Goal: Task Accomplishment & Management: Use online tool/utility

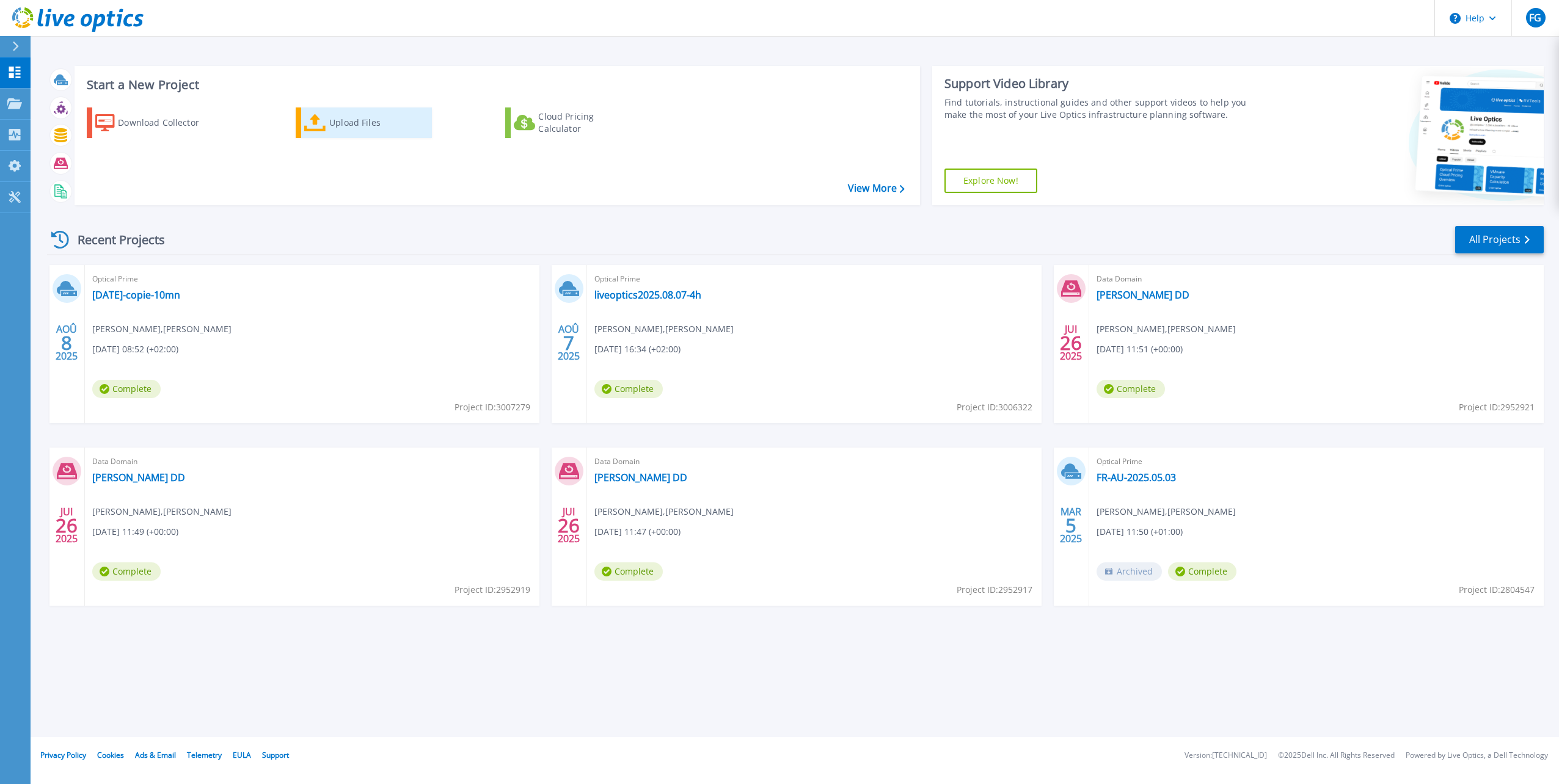
click at [363, 134] on div "Upload Files" at bounding box center [378, 122] width 97 height 24
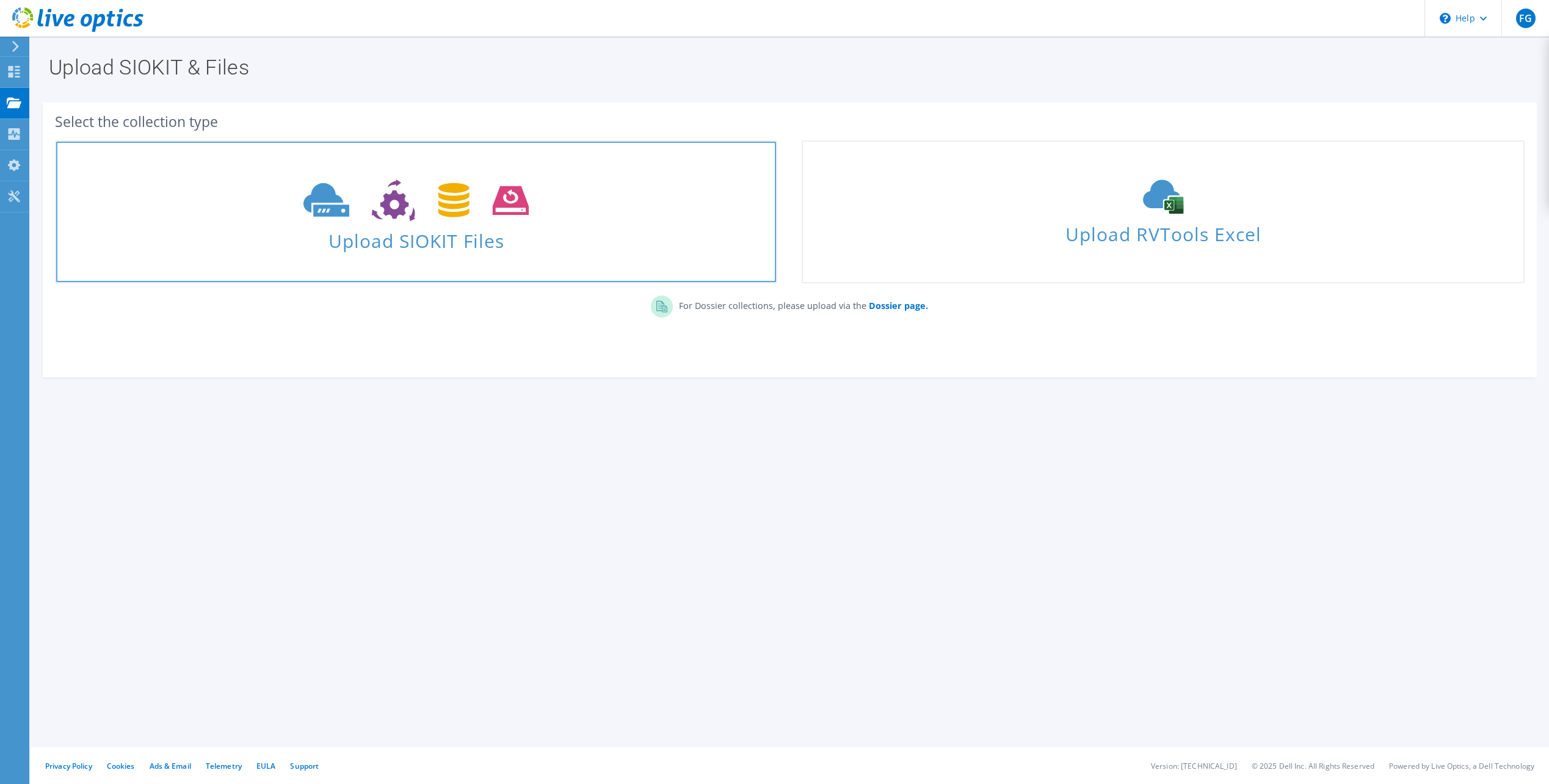
click at [558, 205] on span at bounding box center [415, 198] width 720 height 51
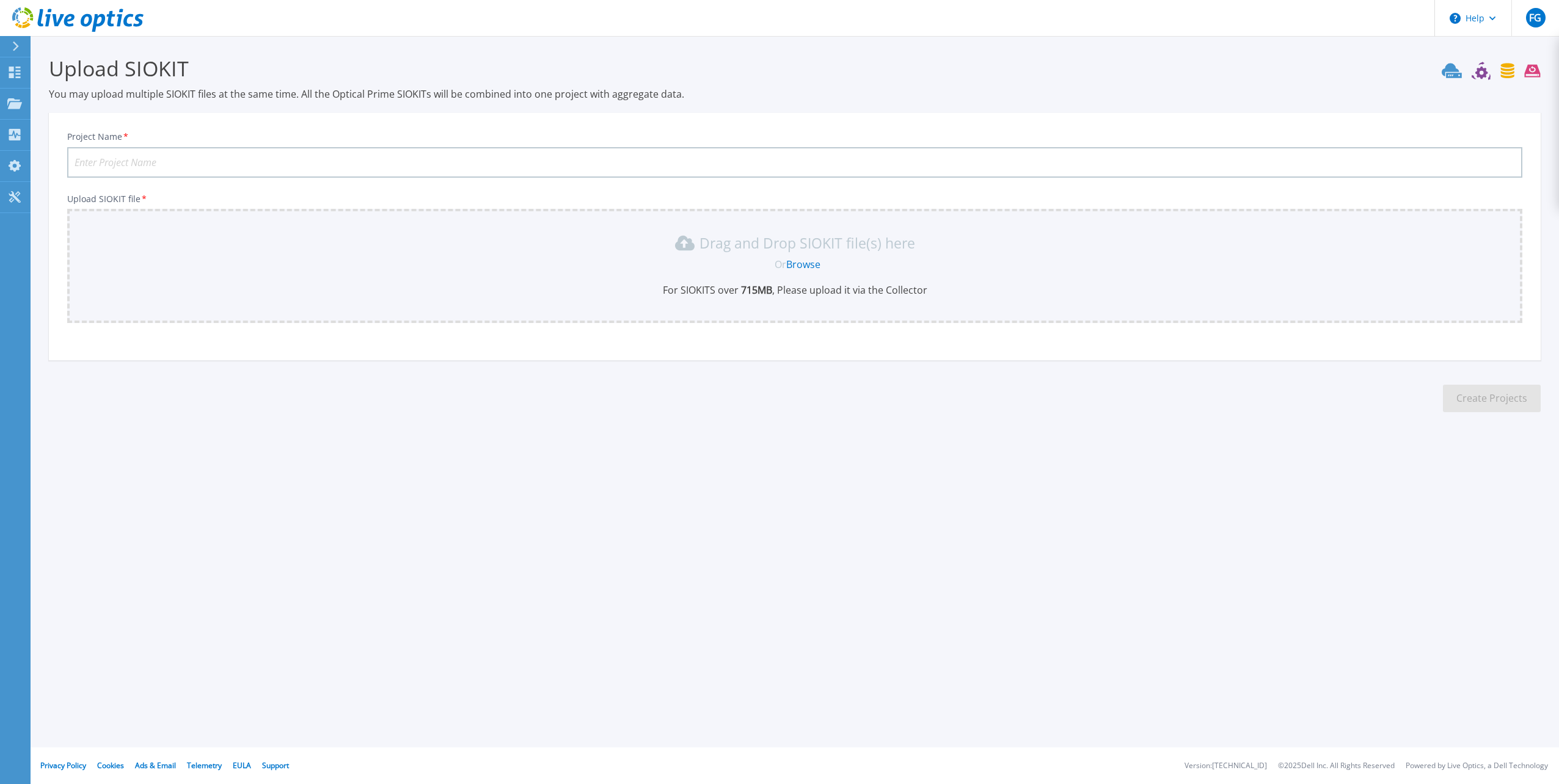
drag, startPoint x: 517, startPoint y: 165, endPoint x: 518, endPoint y: 156, distance: 9.1
click at [517, 164] on input "Project Name *" at bounding box center [795, 163] width 1455 height 31
type input "[DATE]"
click at [789, 266] on link "Browse" at bounding box center [804, 265] width 35 height 13
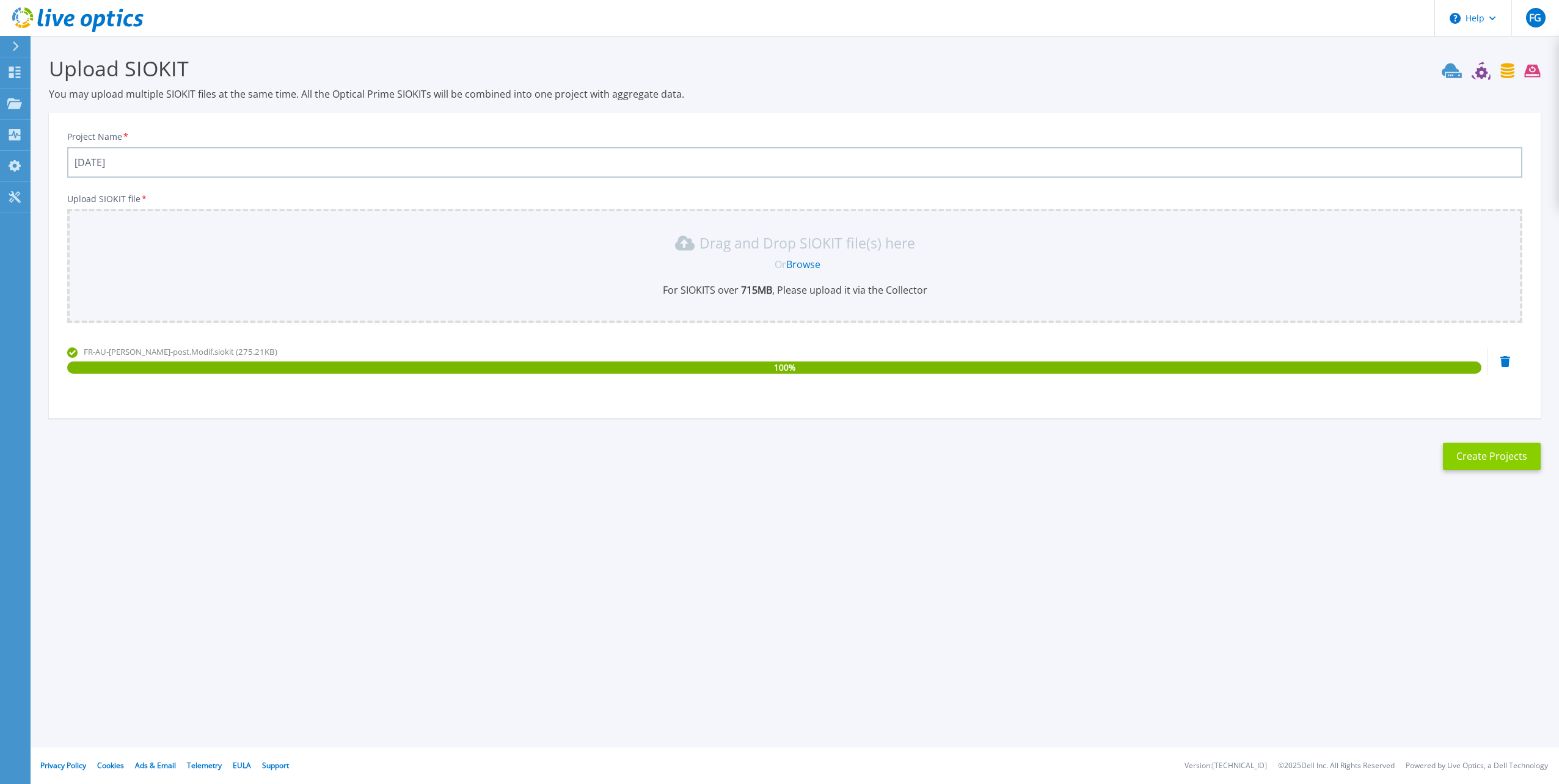
click at [1471, 455] on button "Create Projects" at bounding box center [1491, 457] width 97 height 28
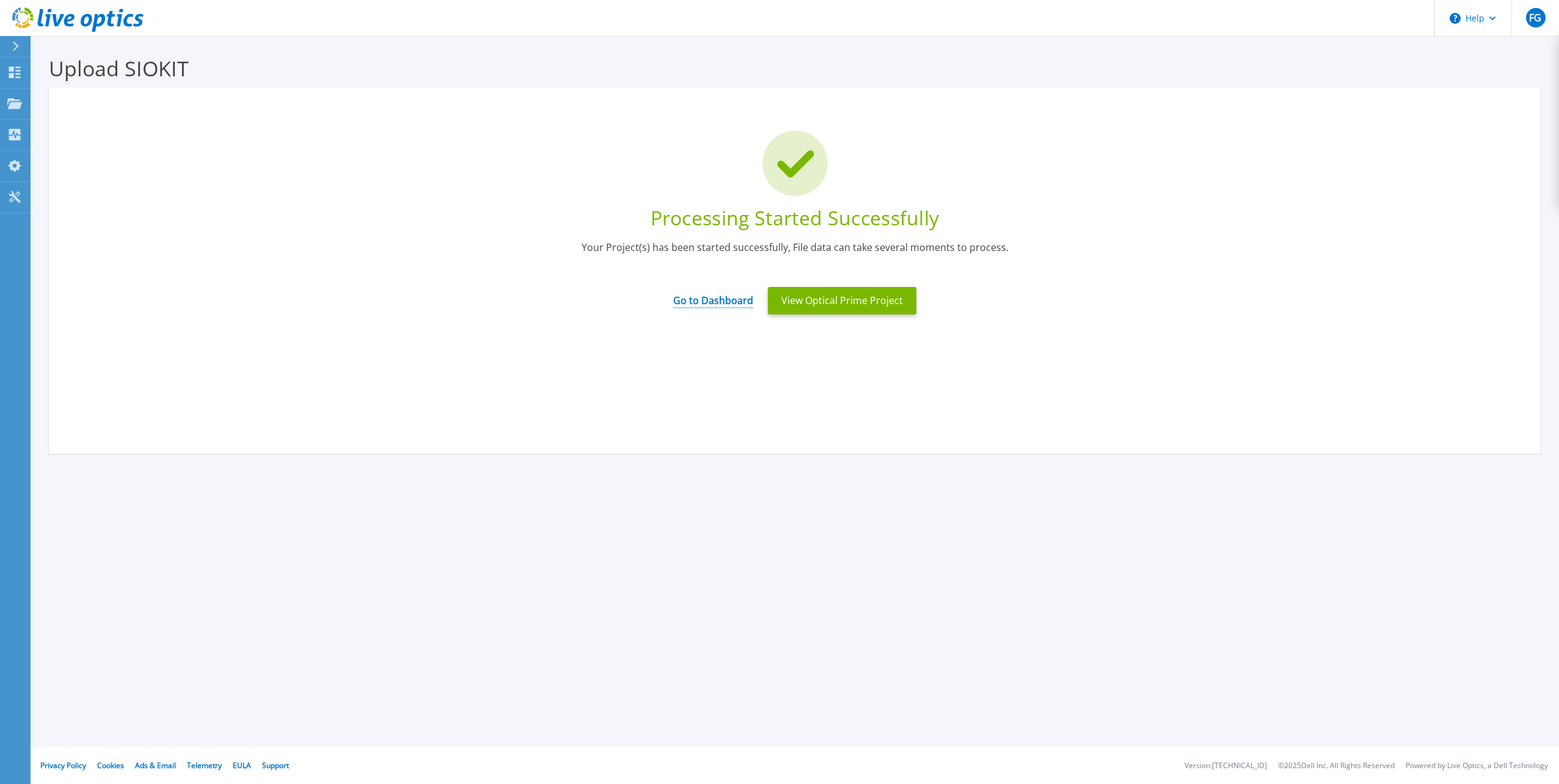
click at [732, 304] on link "Go to Dashboard" at bounding box center [713, 296] width 80 height 24
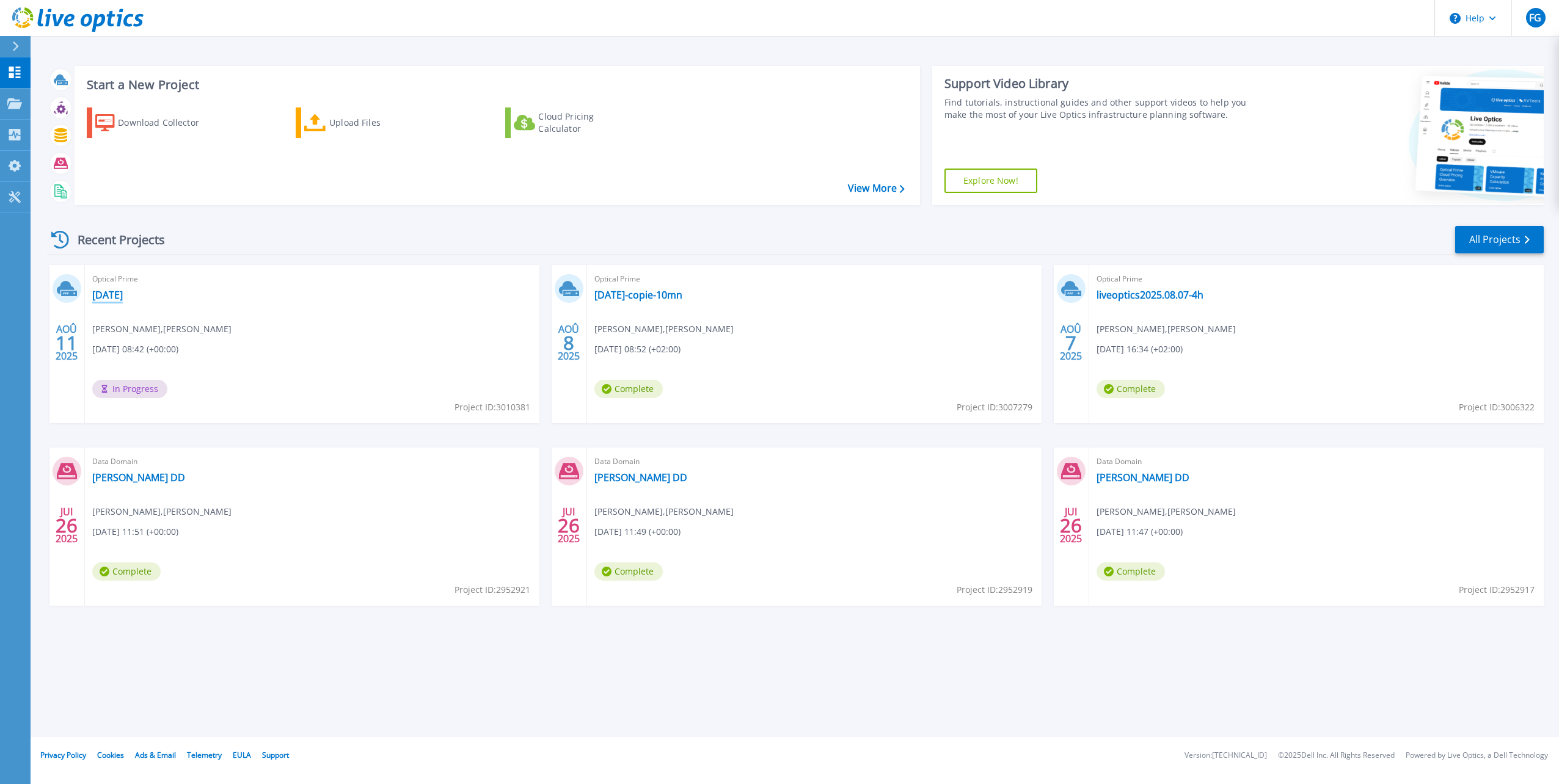
click at [104, 293] on link "[DATE]" at bounding box center [108, 295] width 31 height 13
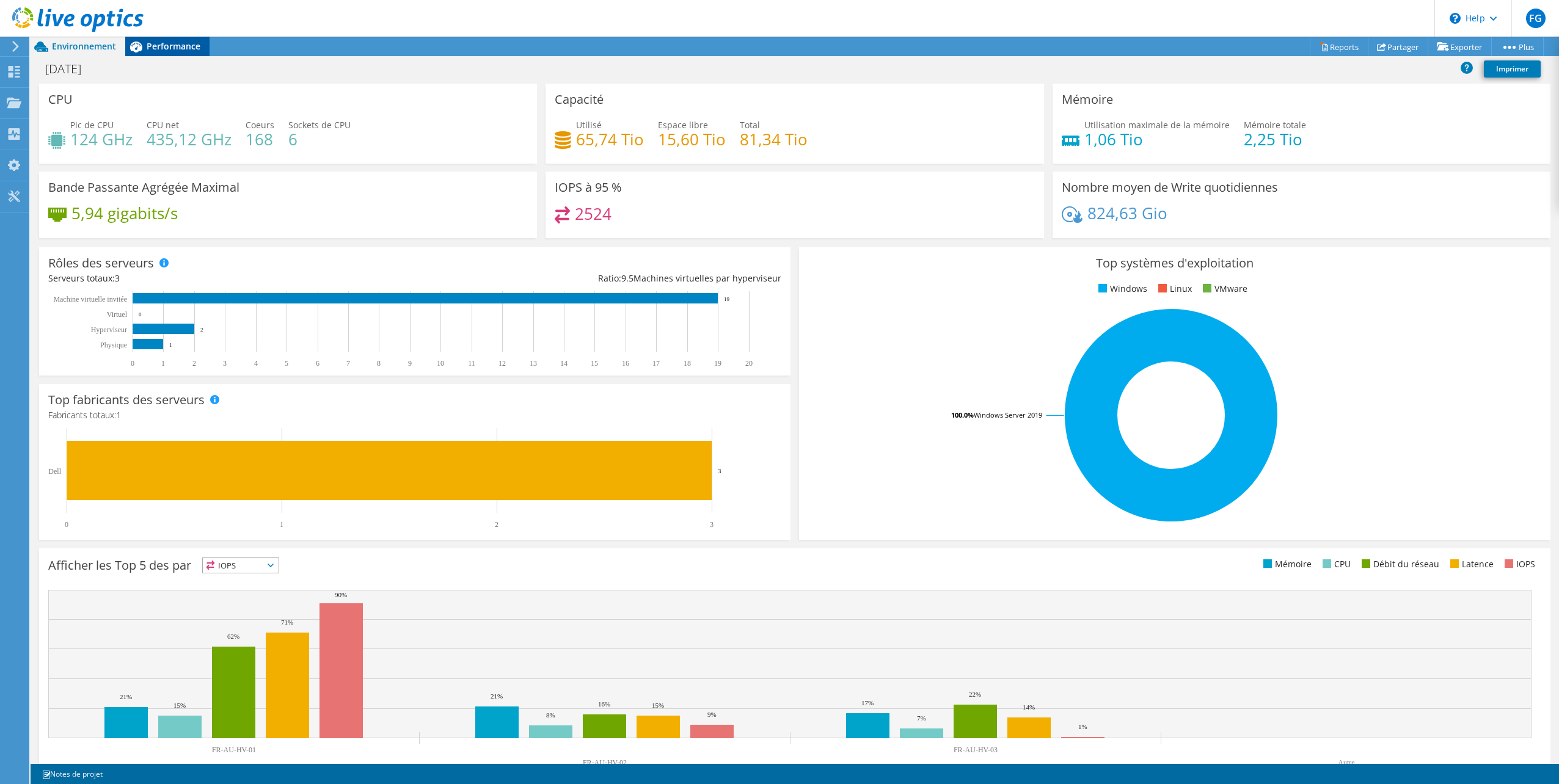
click at [183, 42] on span "Performance" at bounding box center [173, 46] width 54 height 12
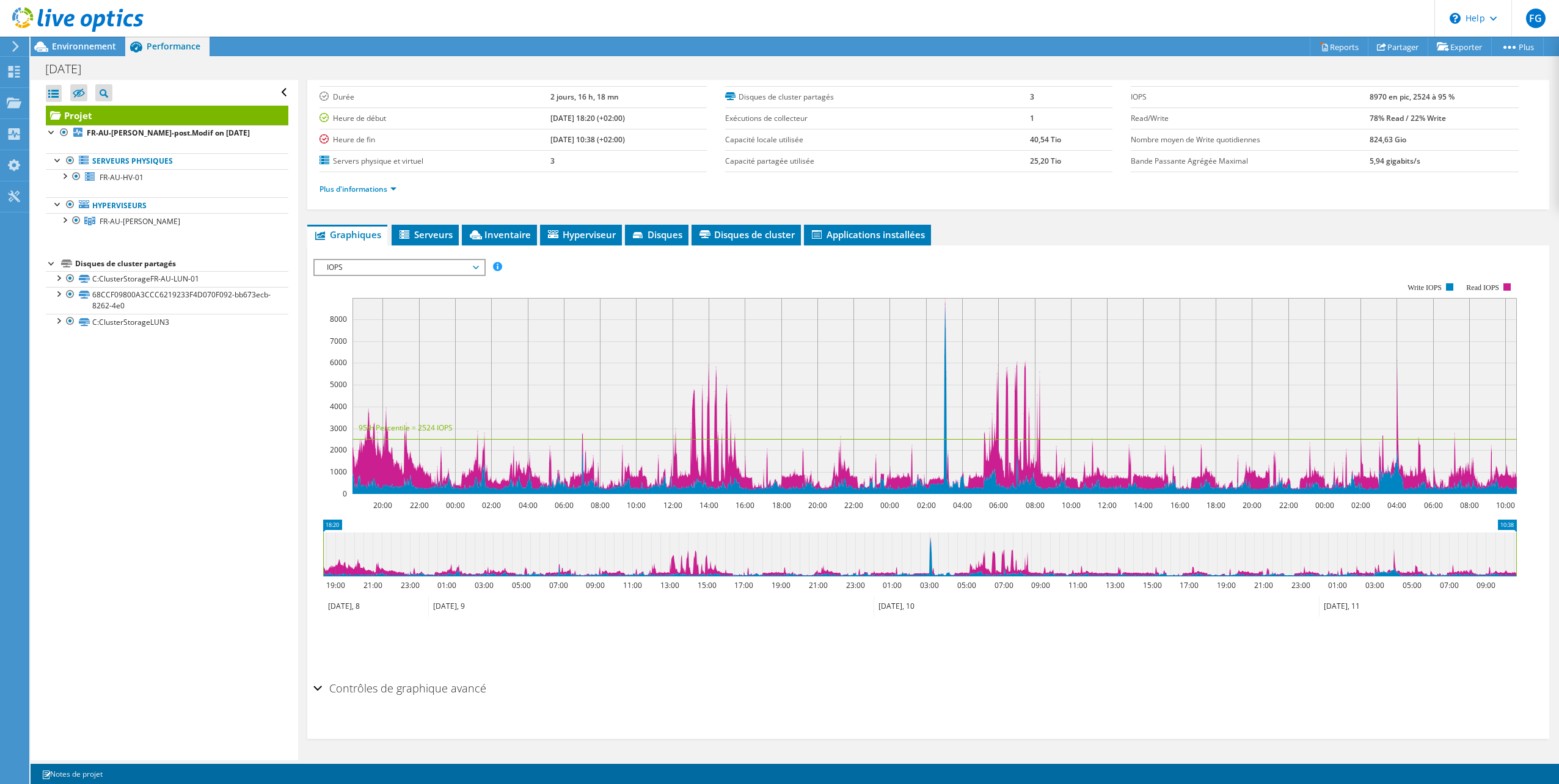
click at [377, 268] on span "IOPS" at bounding box center [399, 267] width 157 height 14
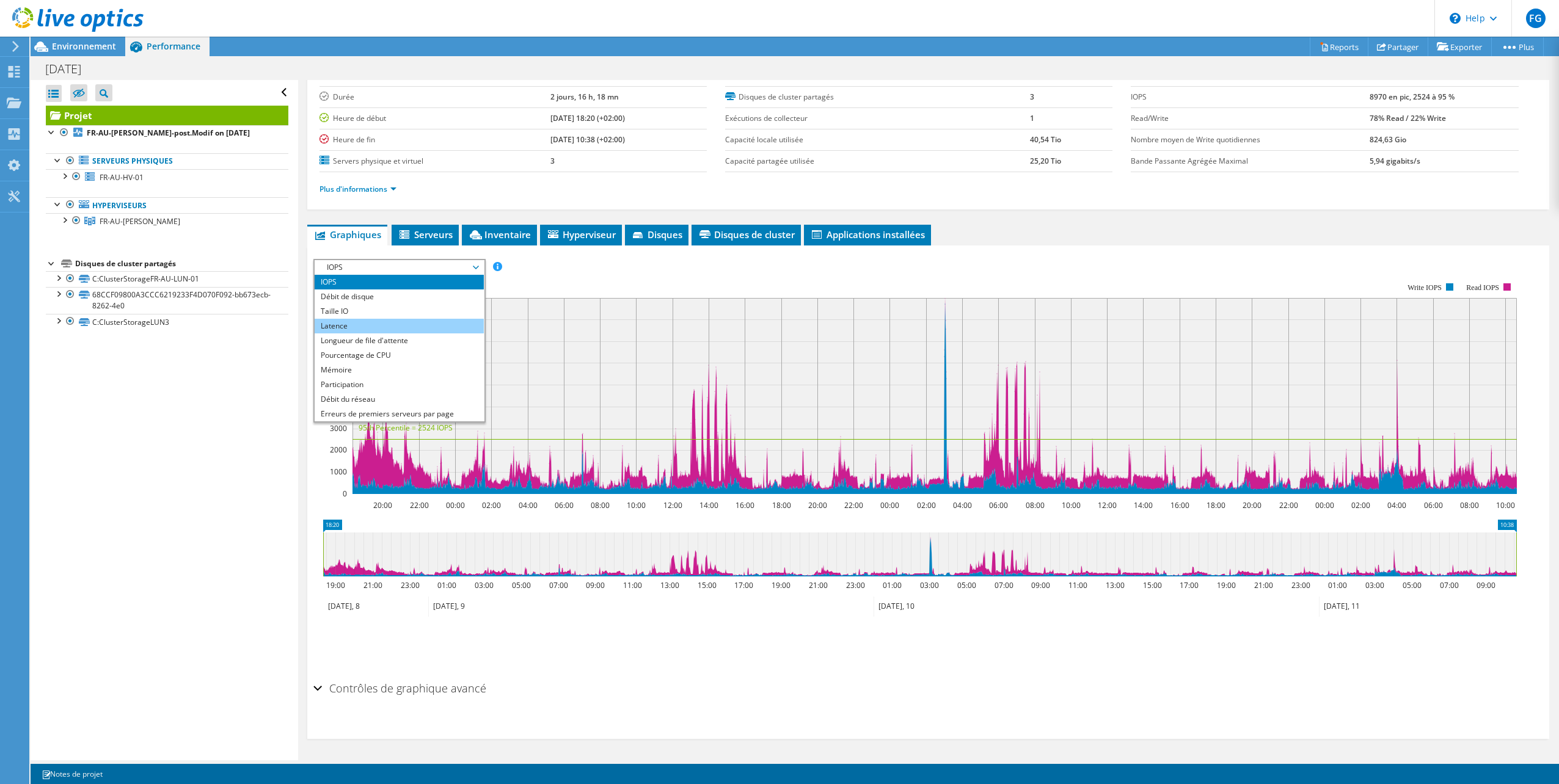
click at [382, 323] on li "Latence" at bounding box center [399, 326] width 170 height 14
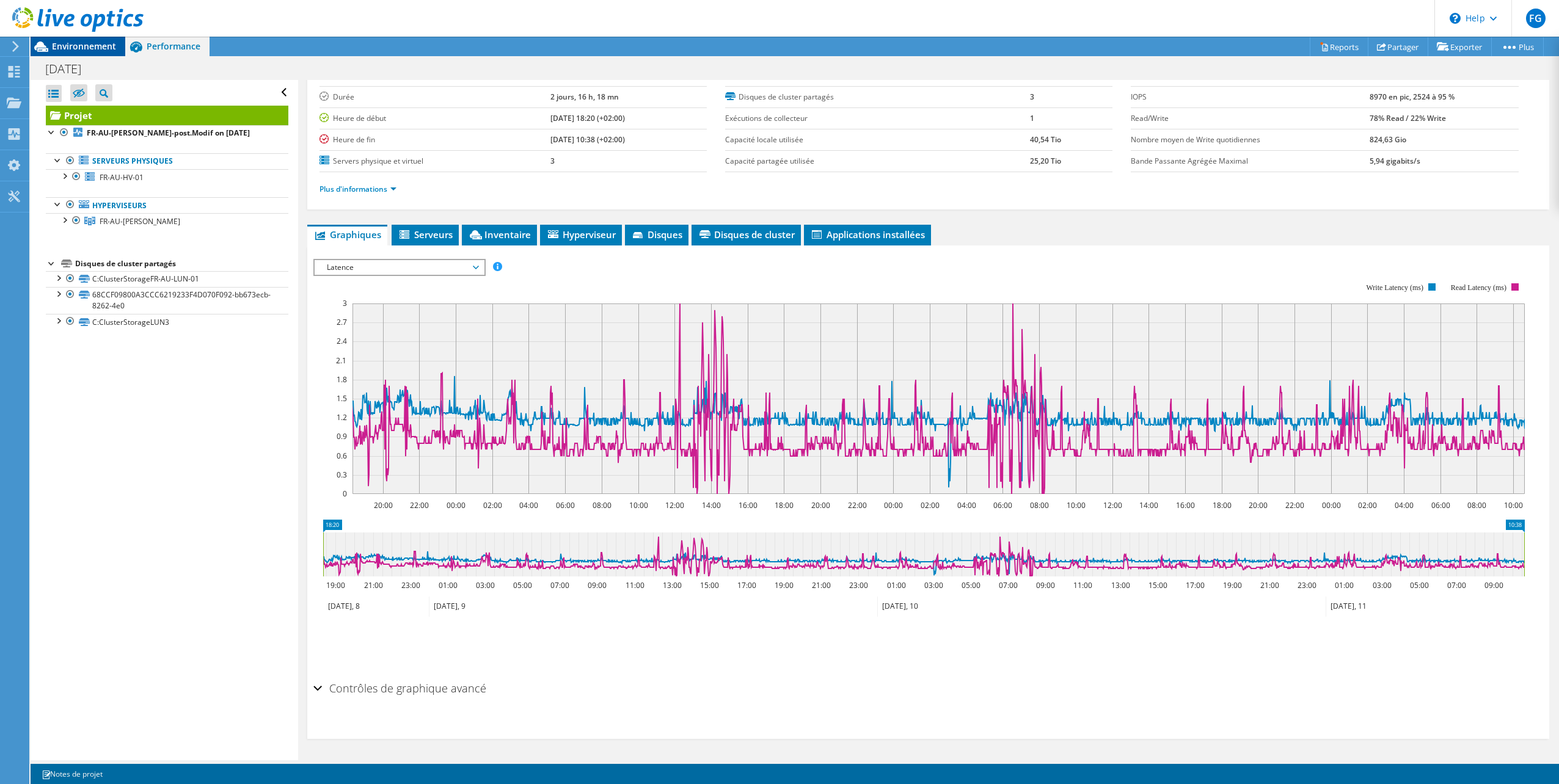
click at [55, 43] on span "Environnement" at bounding box center [84, 46] width 65 height 12
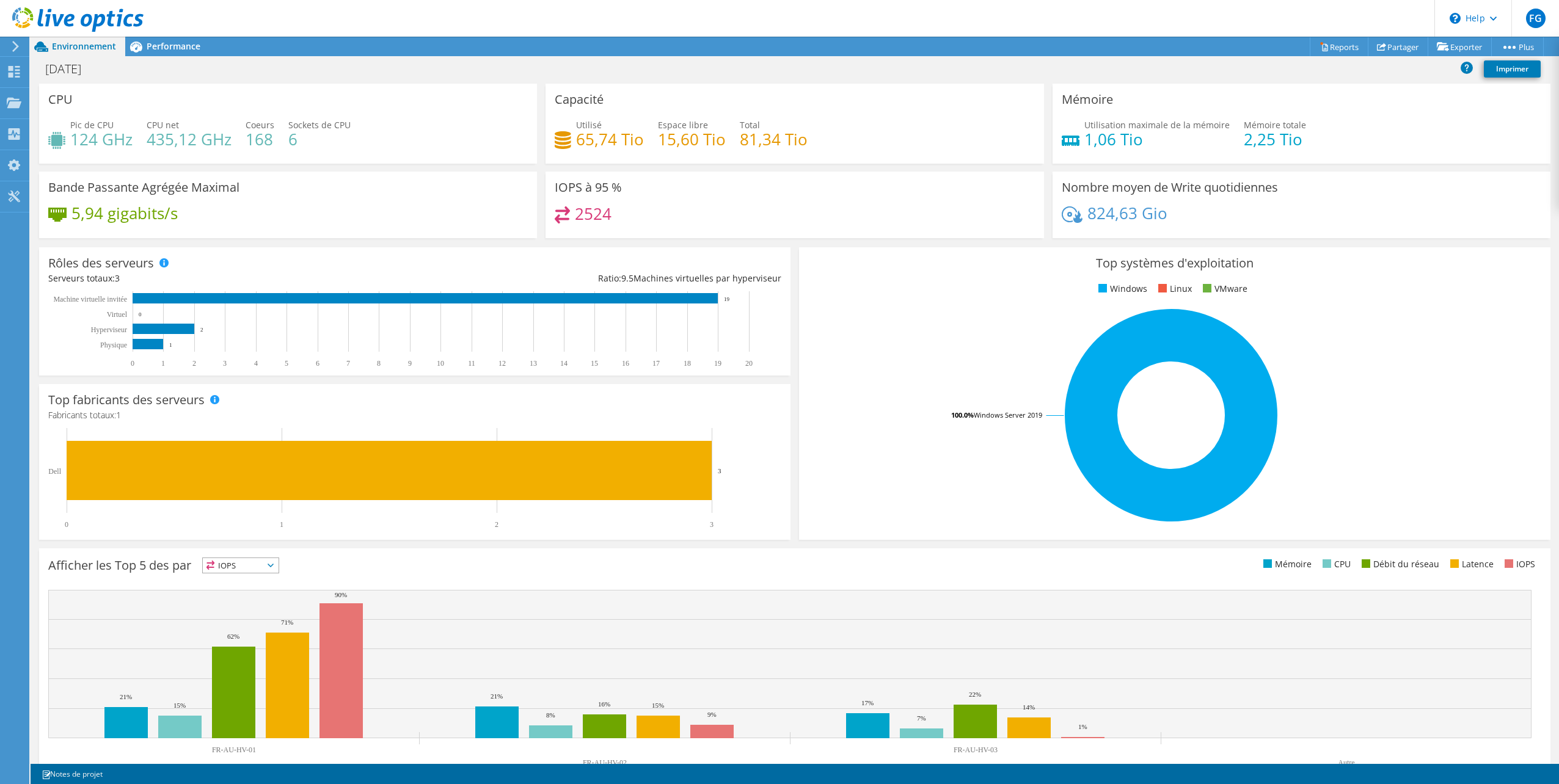
click at [13, 49] on icon at bounding box center [15, 45] width 10 height 11
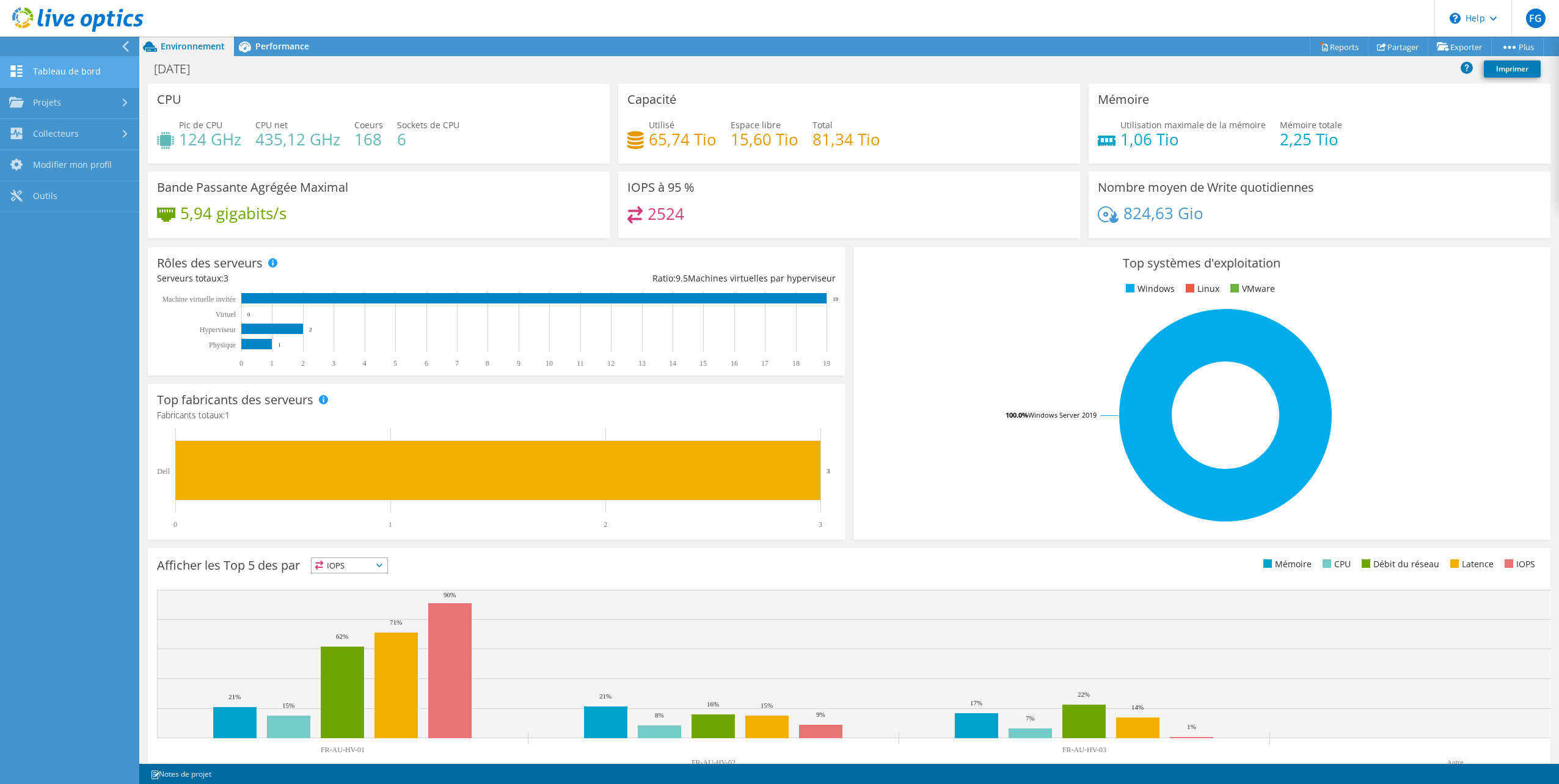
click at [50, 67] on link "Tableau de bord" at bounding box center [69, 72] width 140 height 31
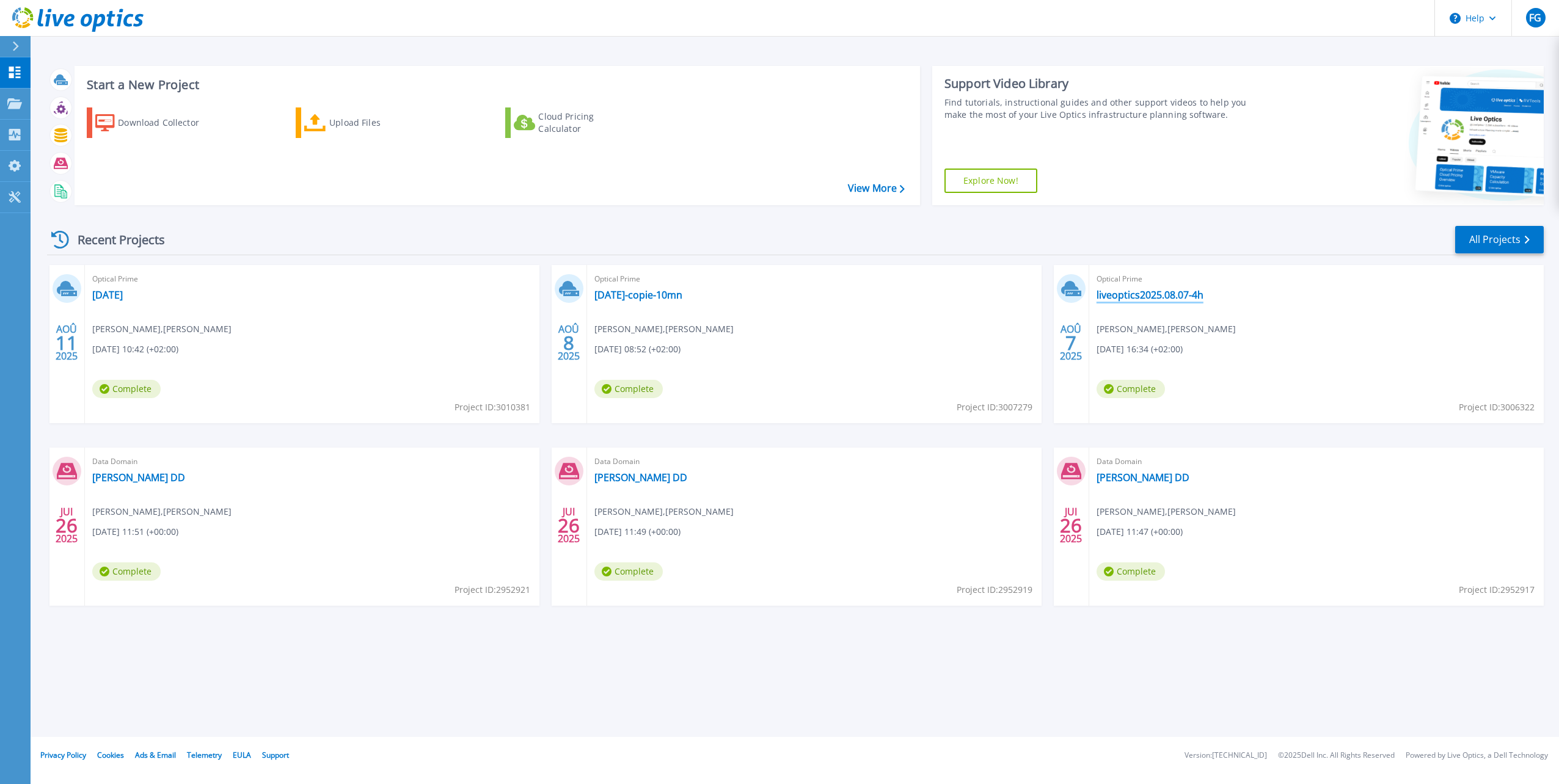
click at [1157, 298] on link "liveoptics2025.08.07-4h" at bounding box center [1149, 295] width 107 height 13
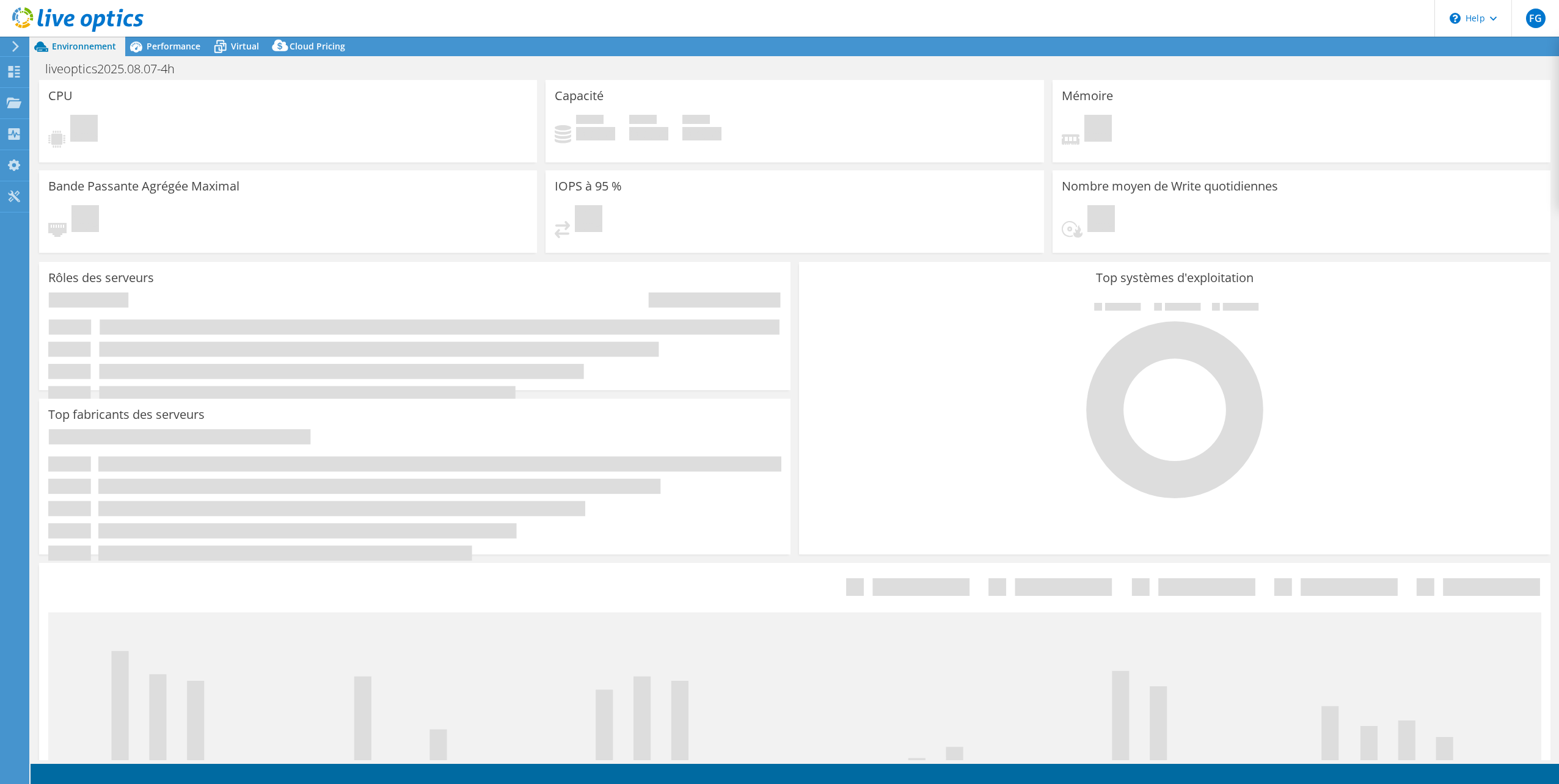
select select "USD"
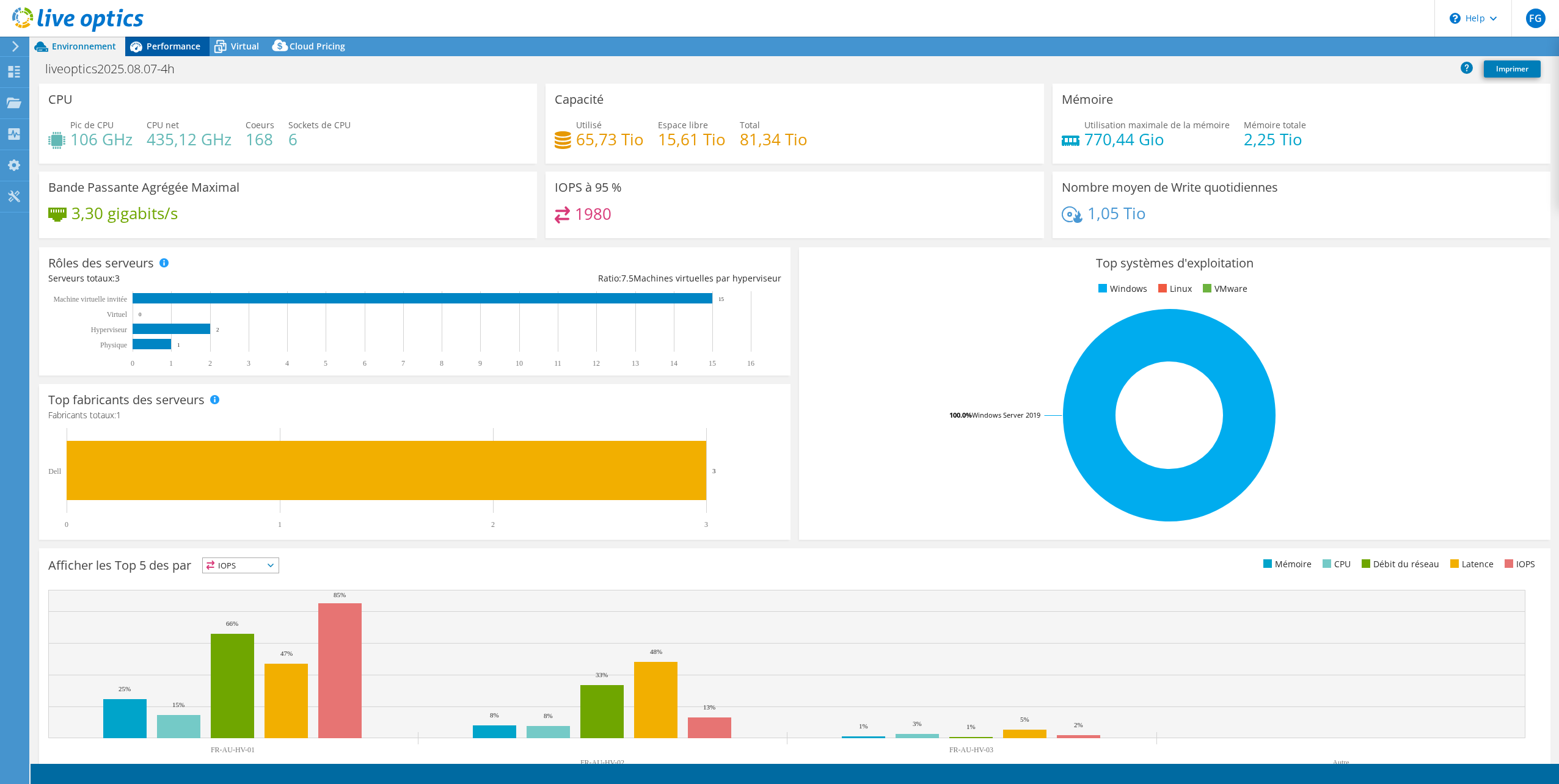
click at [174, 44] on span "Performance" at bounding box center [173, 46] width 54 height 12
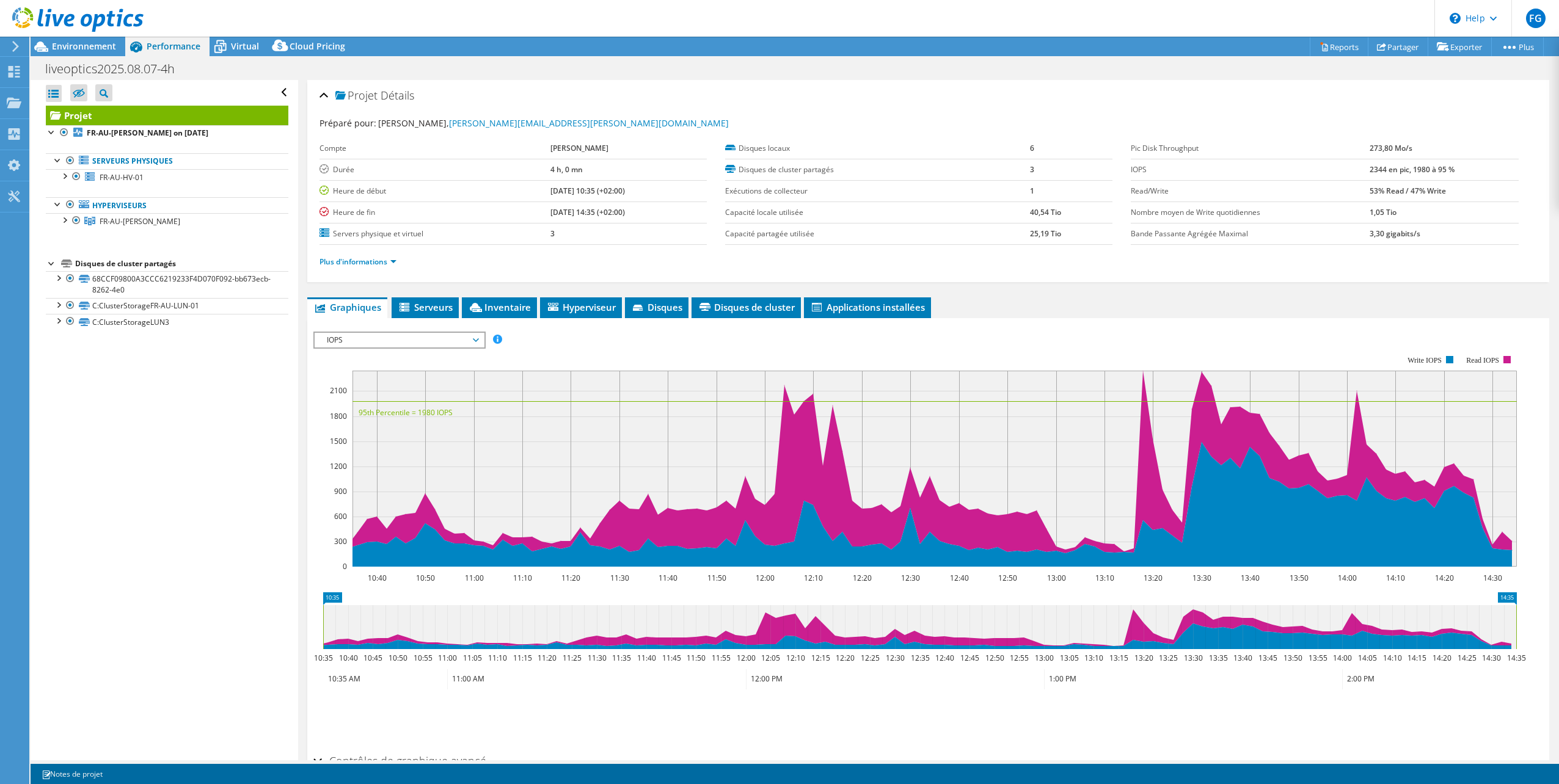
click at [418, 336] on span "IOPS" at bounding box center [399, 340] width 157 height 14
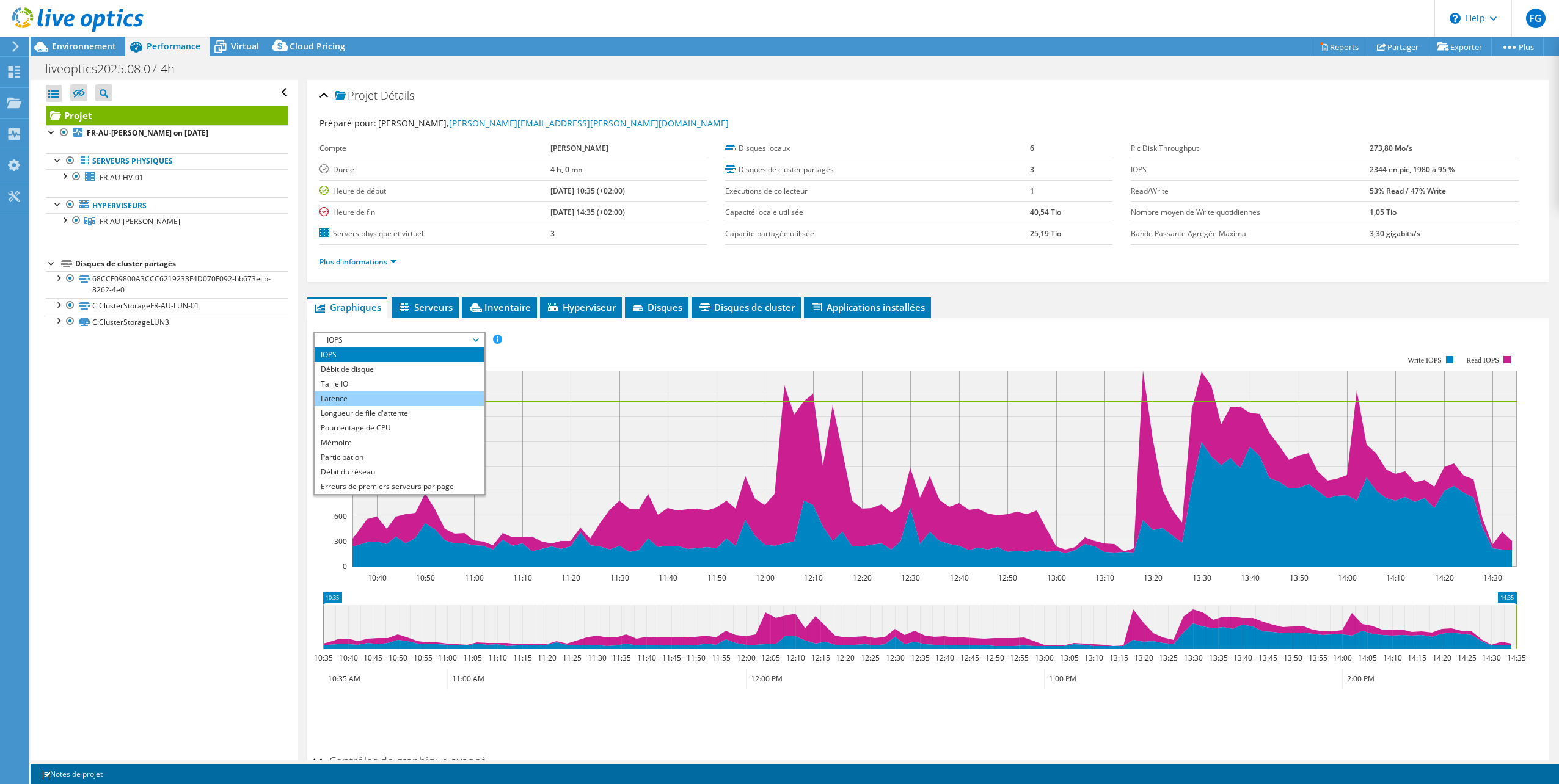
click at [354, 398] on li "Latence" at bounding box center [399, 398] width 170 height 14
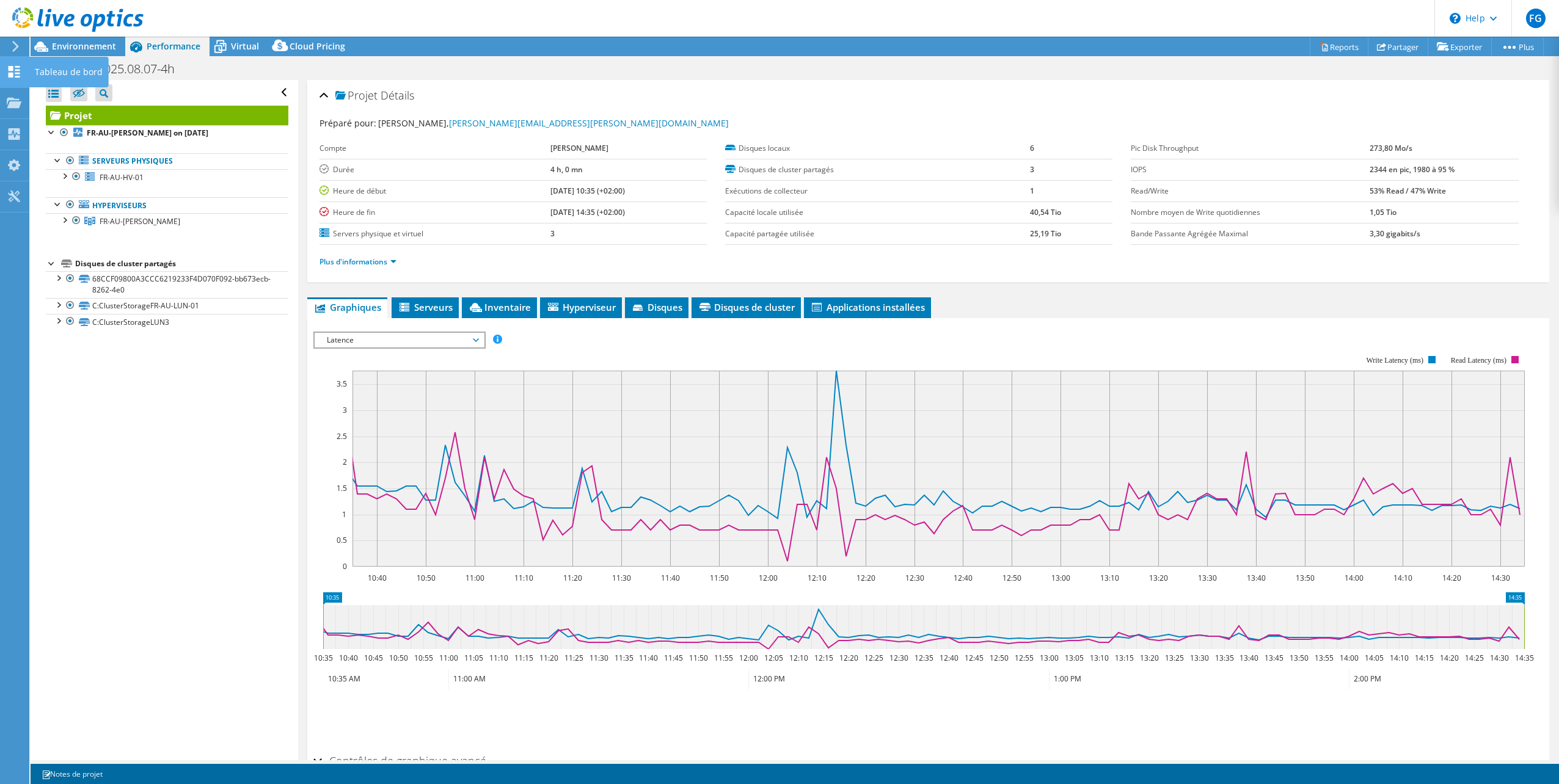
click at [11, 65] on use at bounding box center [14, 71] width 12 height 12
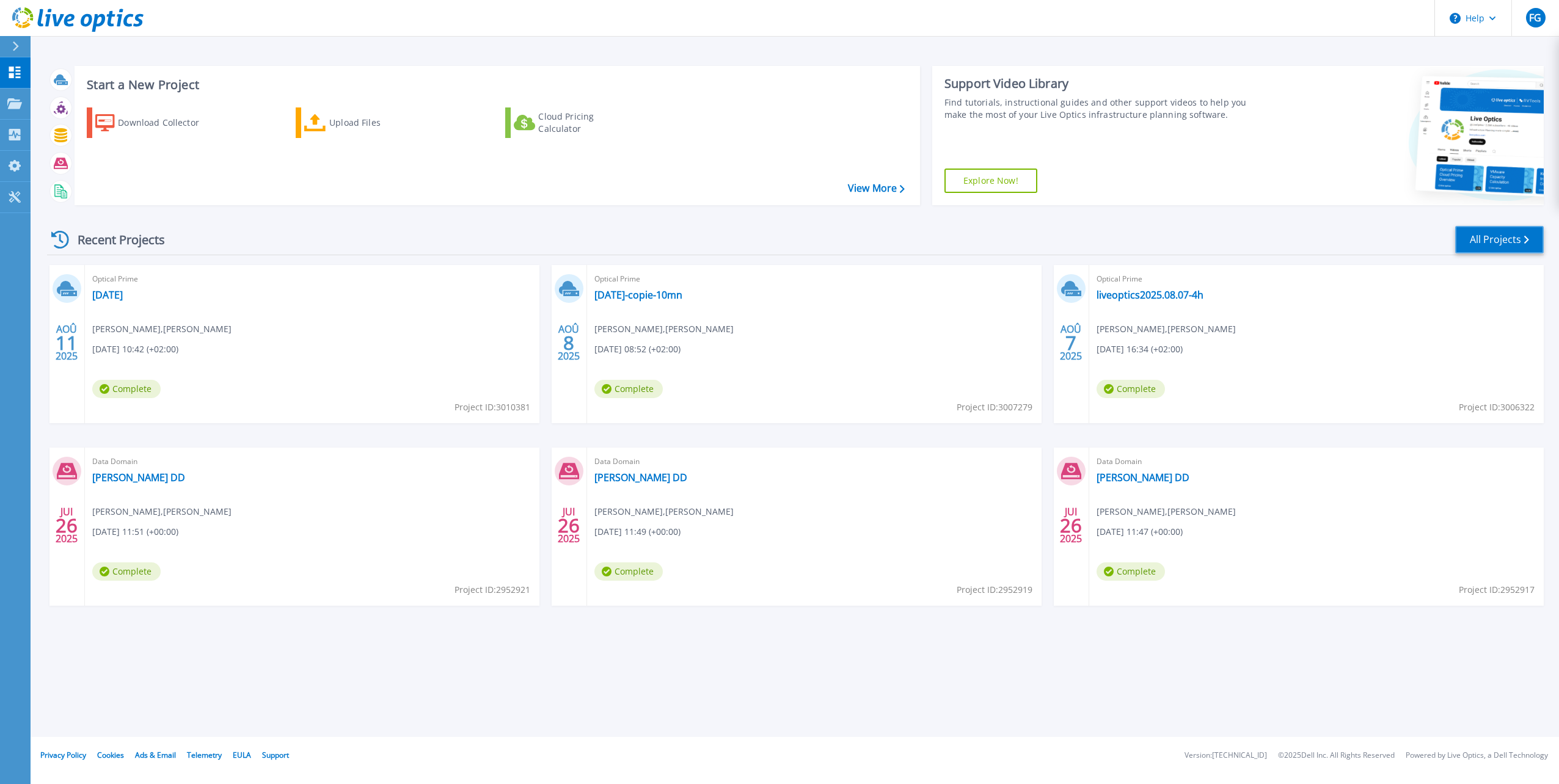
click at [1482, 236] on link "All Projects" at bounding box center [1499, 240] width 89 height 28
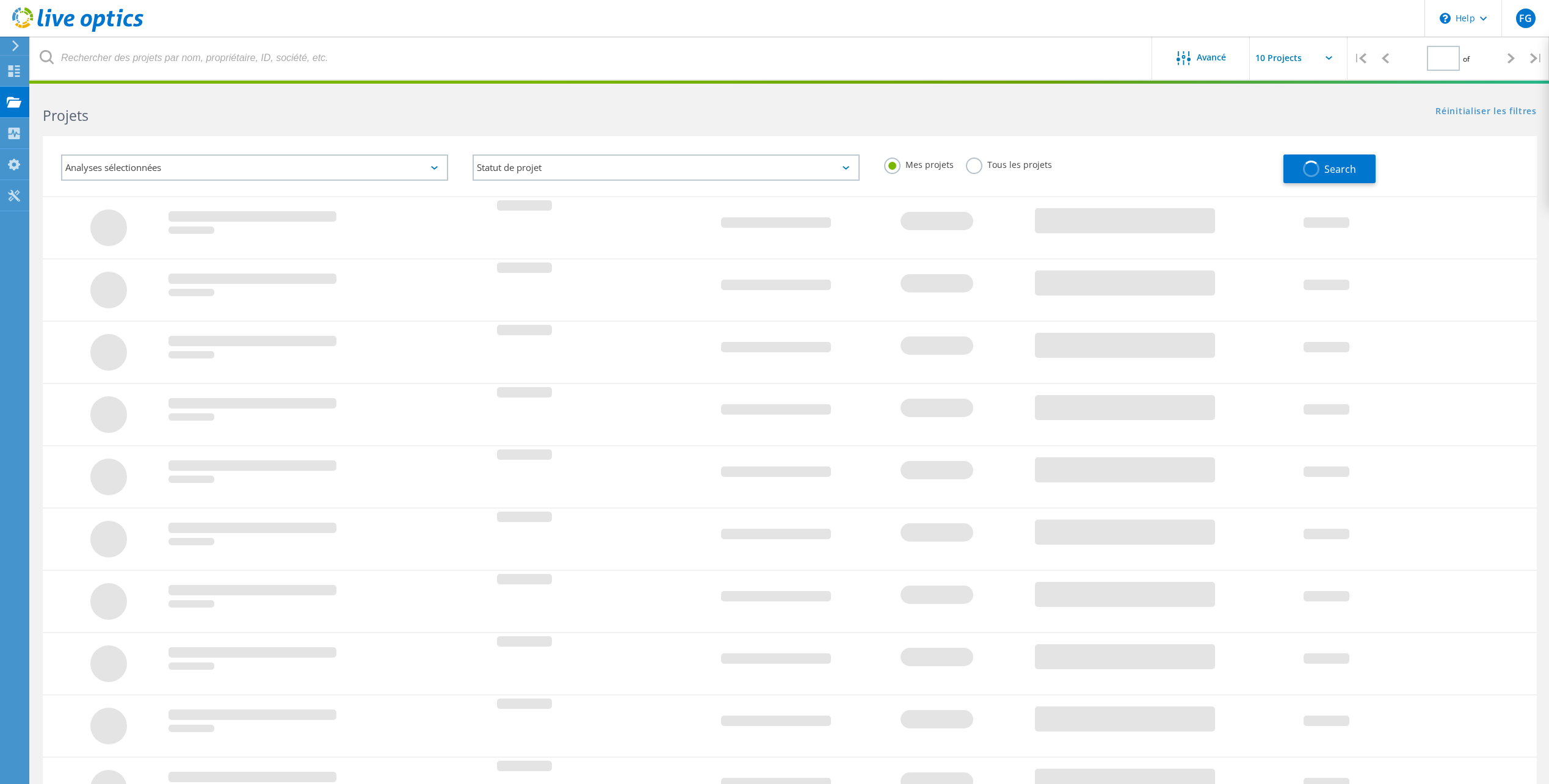
type input "1"
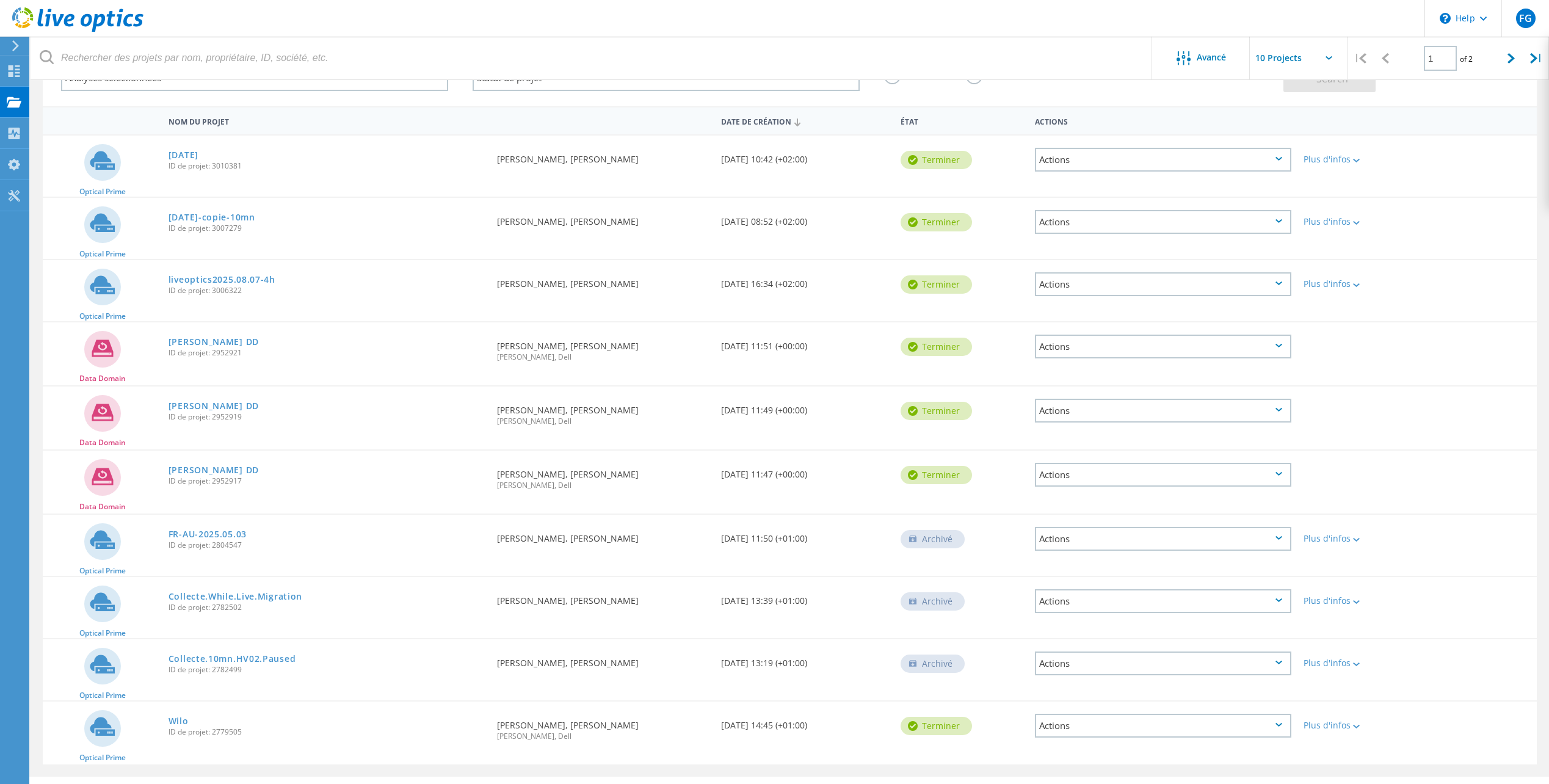
scroll to position [119, 0]
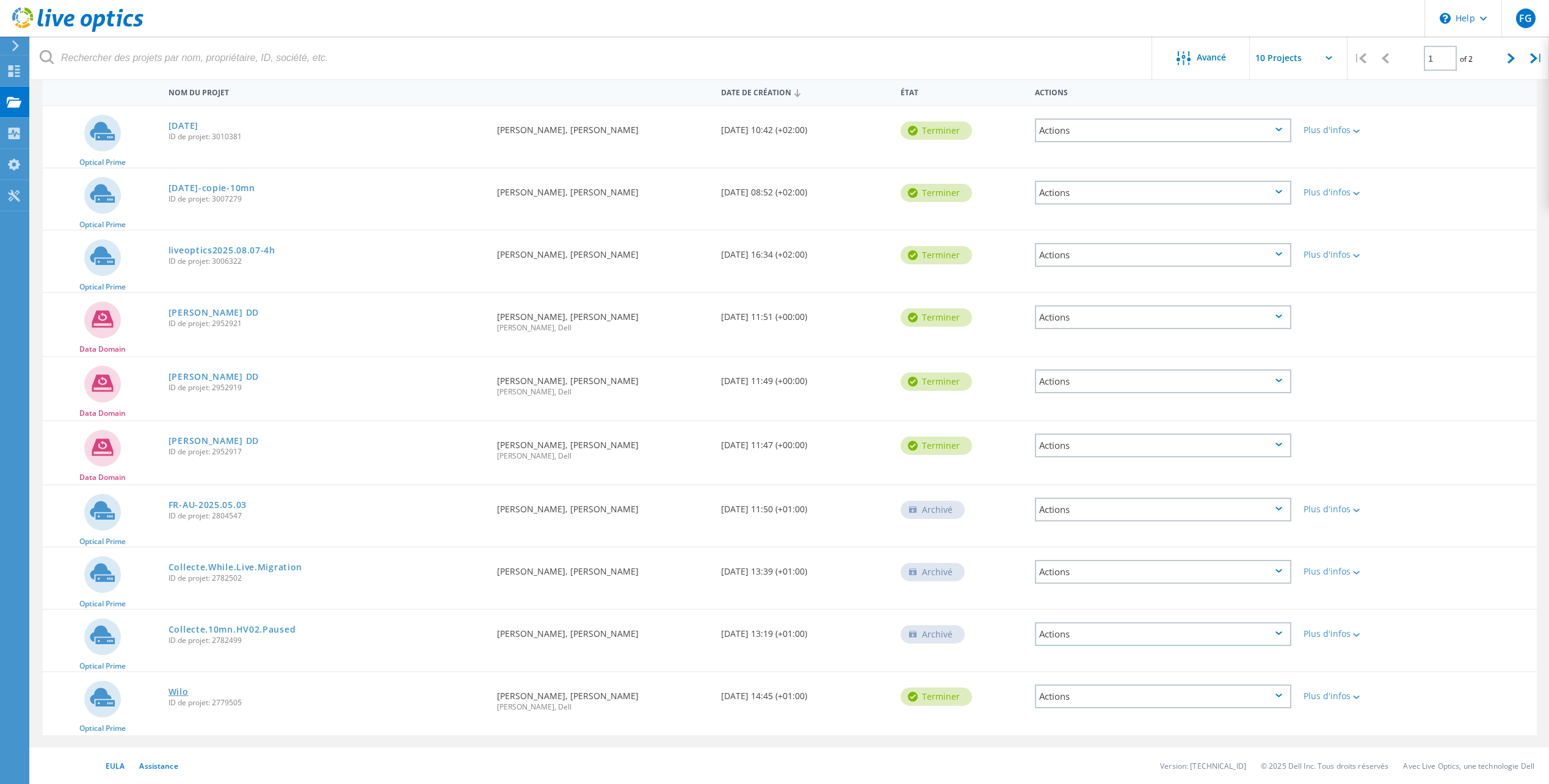
click at [186, 690] on link "Wilo" at bounding box center [178, 692] width 20 height 9
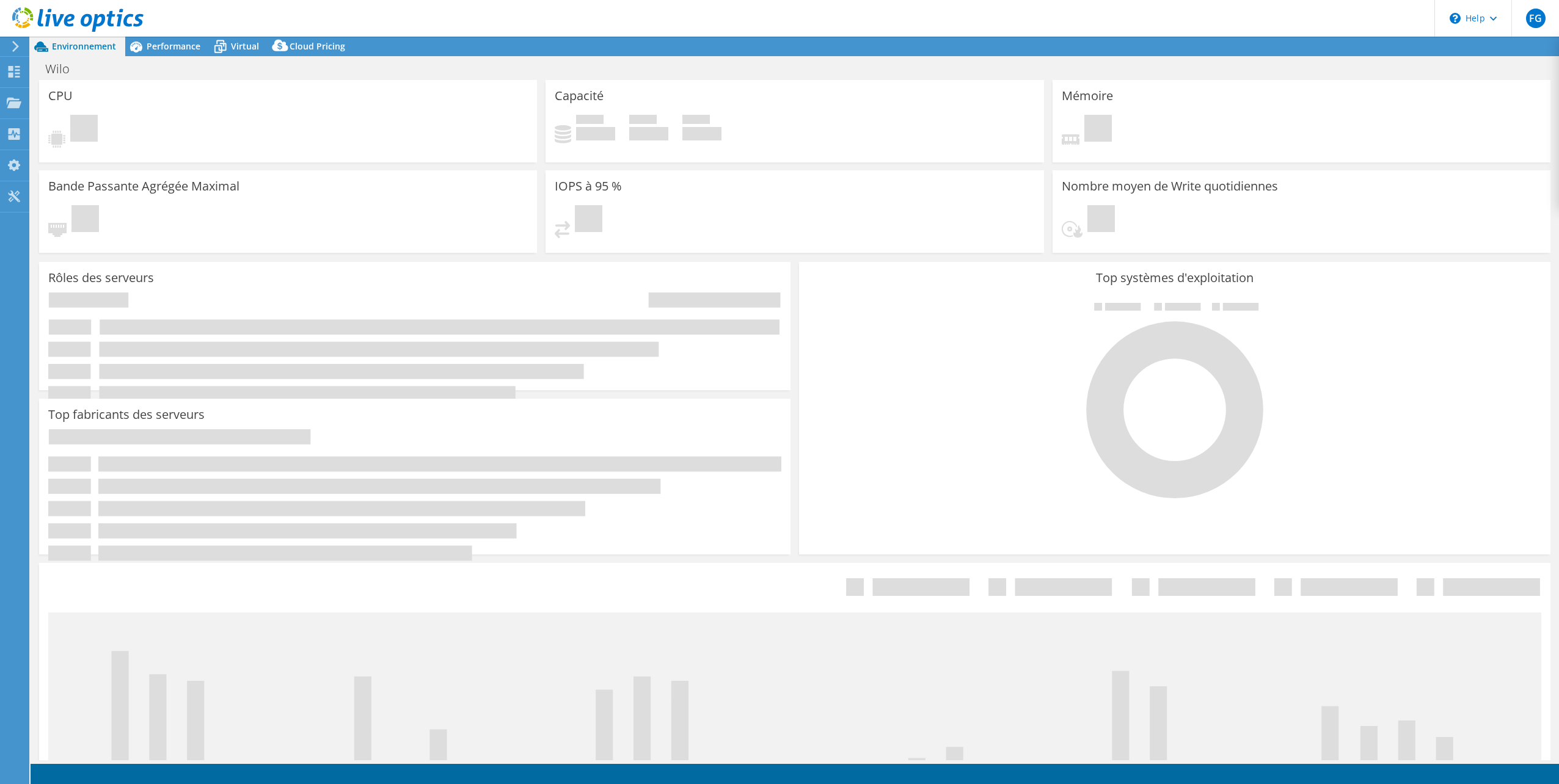
select select "USD"
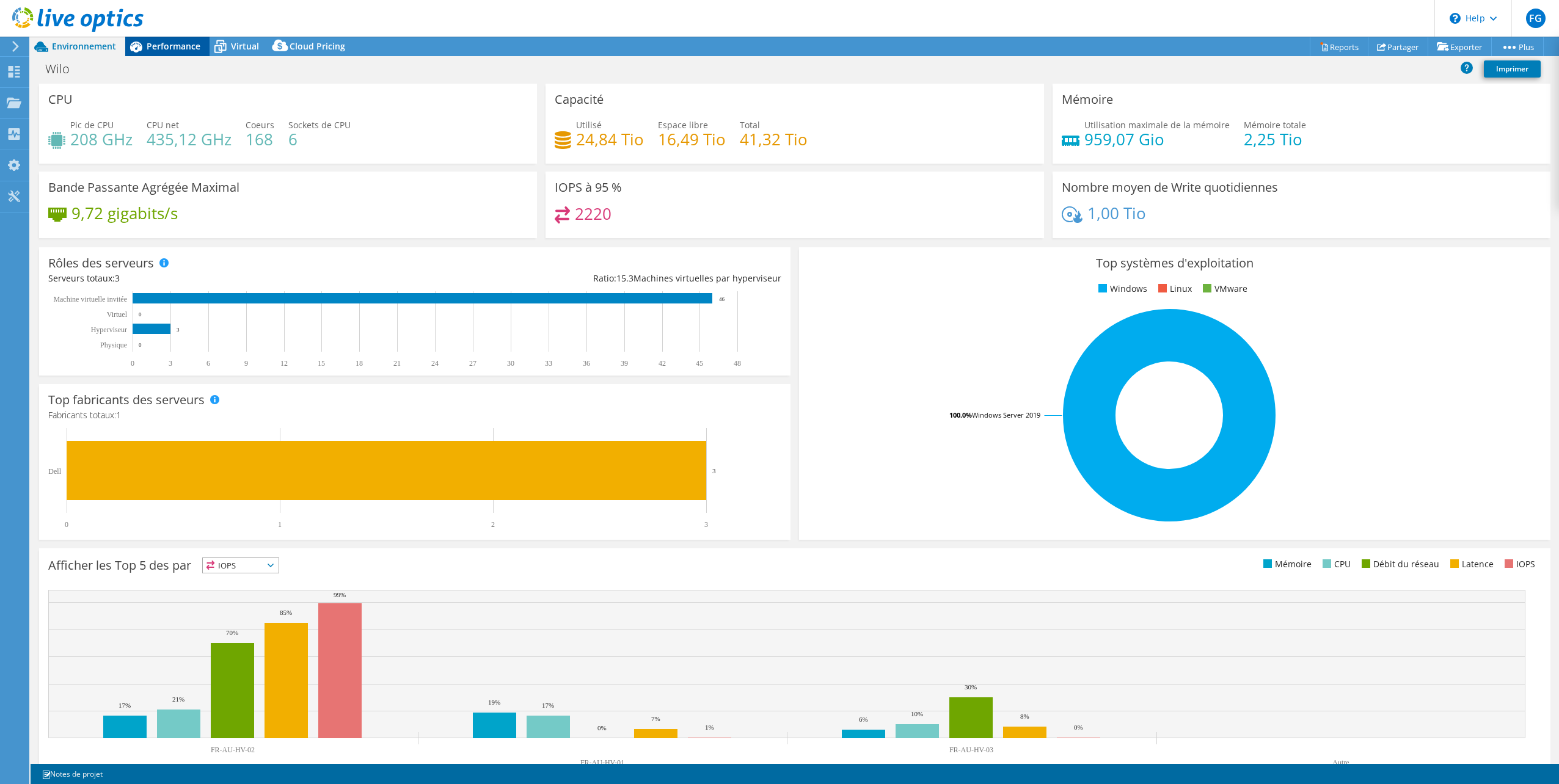
click at [165, 49] on span "Performance" at bounding box center [173, 46] width 54 height 12
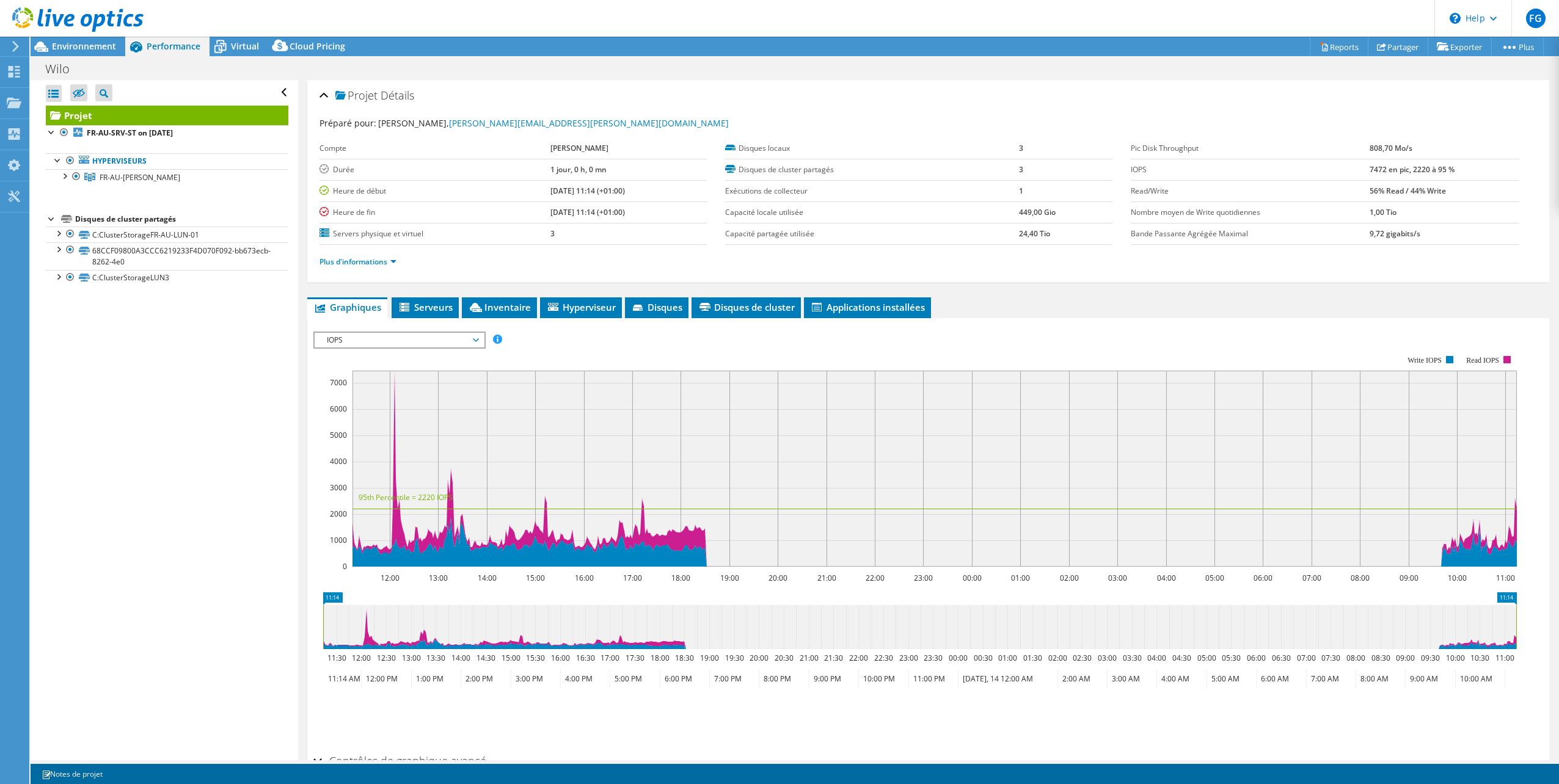
click at [449, 341] on span "IOPS" at bounding box center [399, 340] width 157 height 14
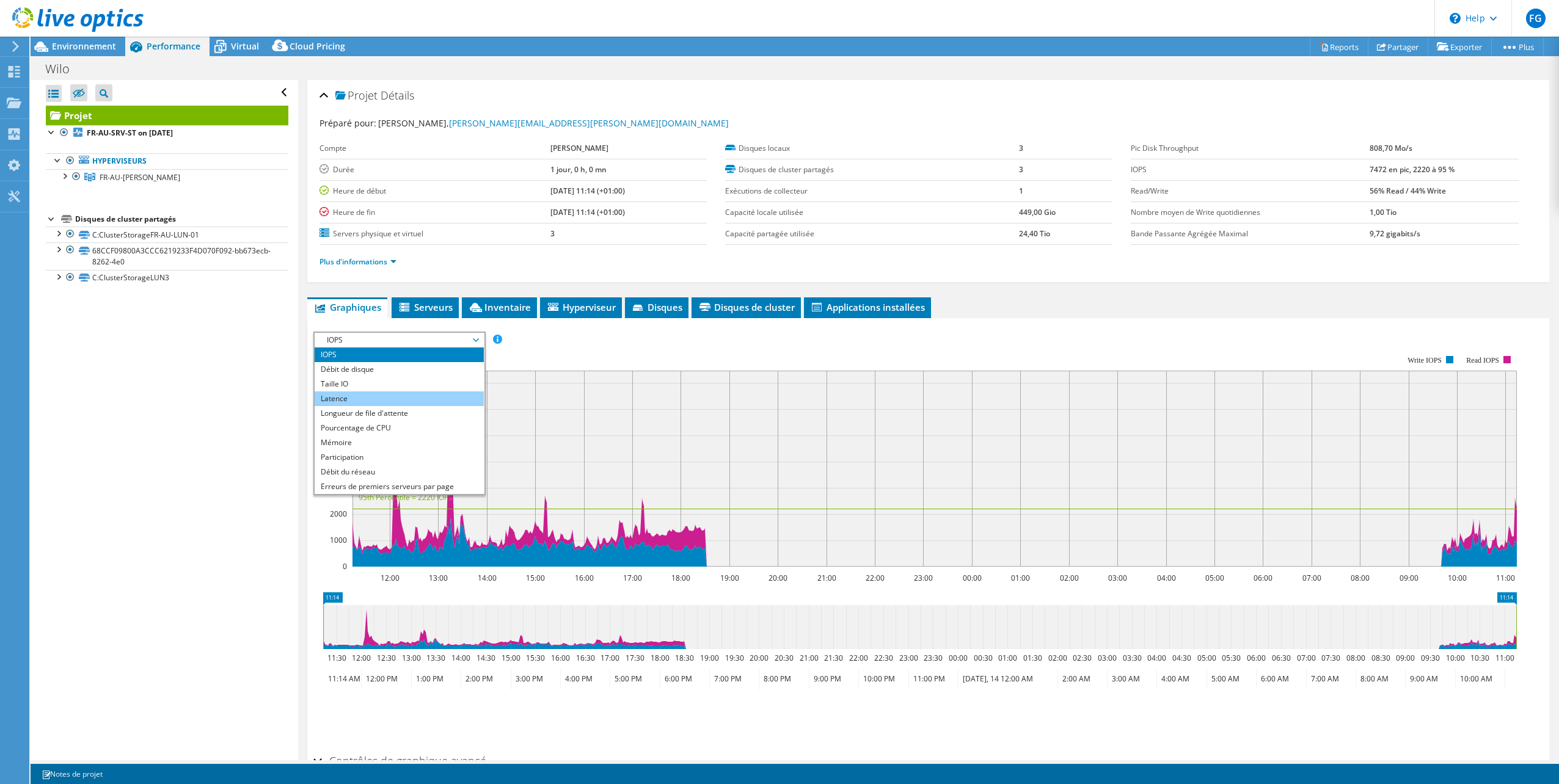
click at [330, 400] on li "Latence" at bounding box center [399, 398] width 170 height 14
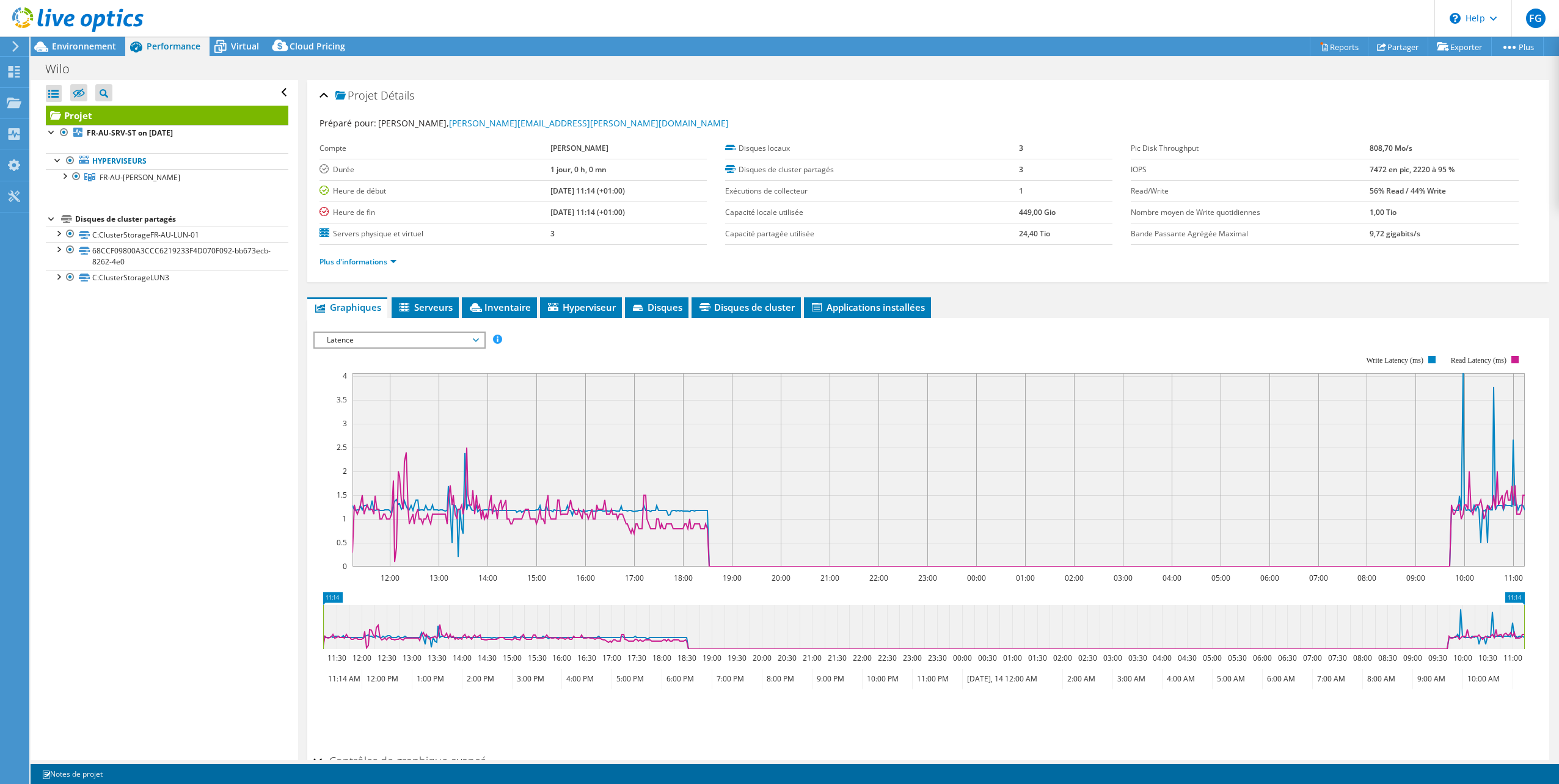
click at [16, 43] on icon at bounding box center [15, 45] width 10 height 11
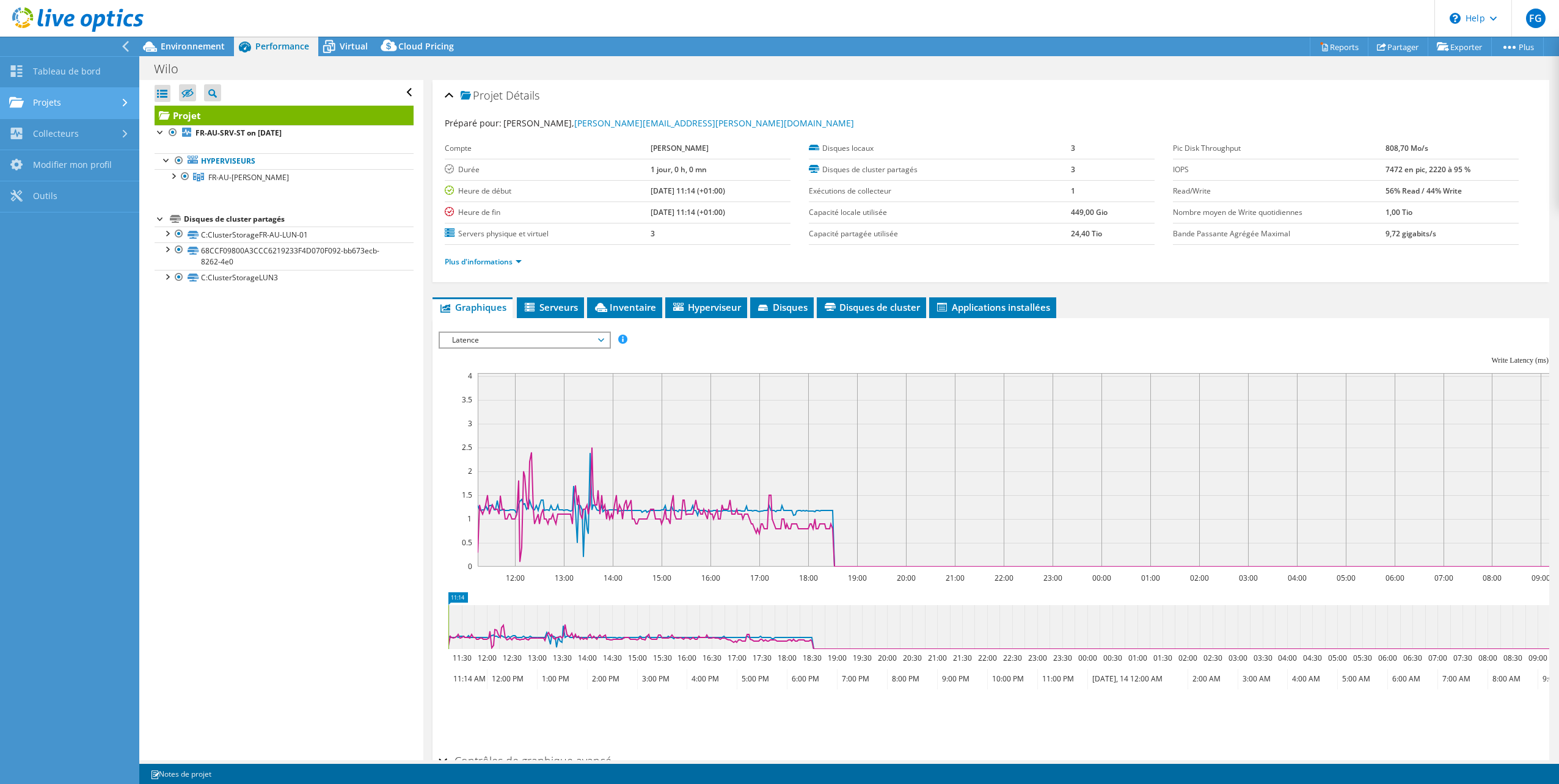
click at [47, 100] on link "Projets" at bounding box center [69, 103] width 140 height 31
click at [43, 71] on link "Tableau de bord" at bounding box center [69, 72] width 140 height 31
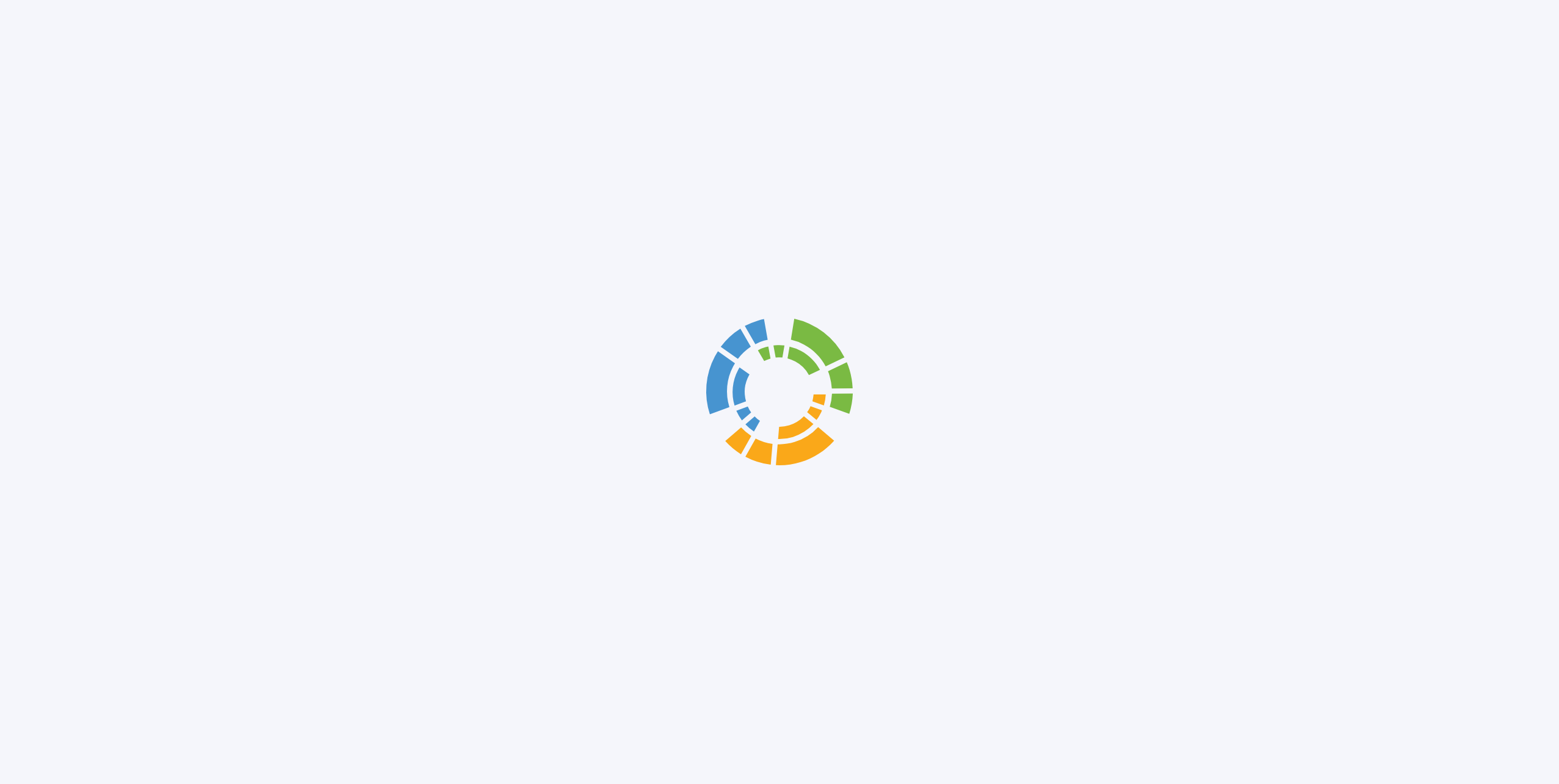
click at [43, 71] on div at bounding box center [780, 392] width 1559 height 784
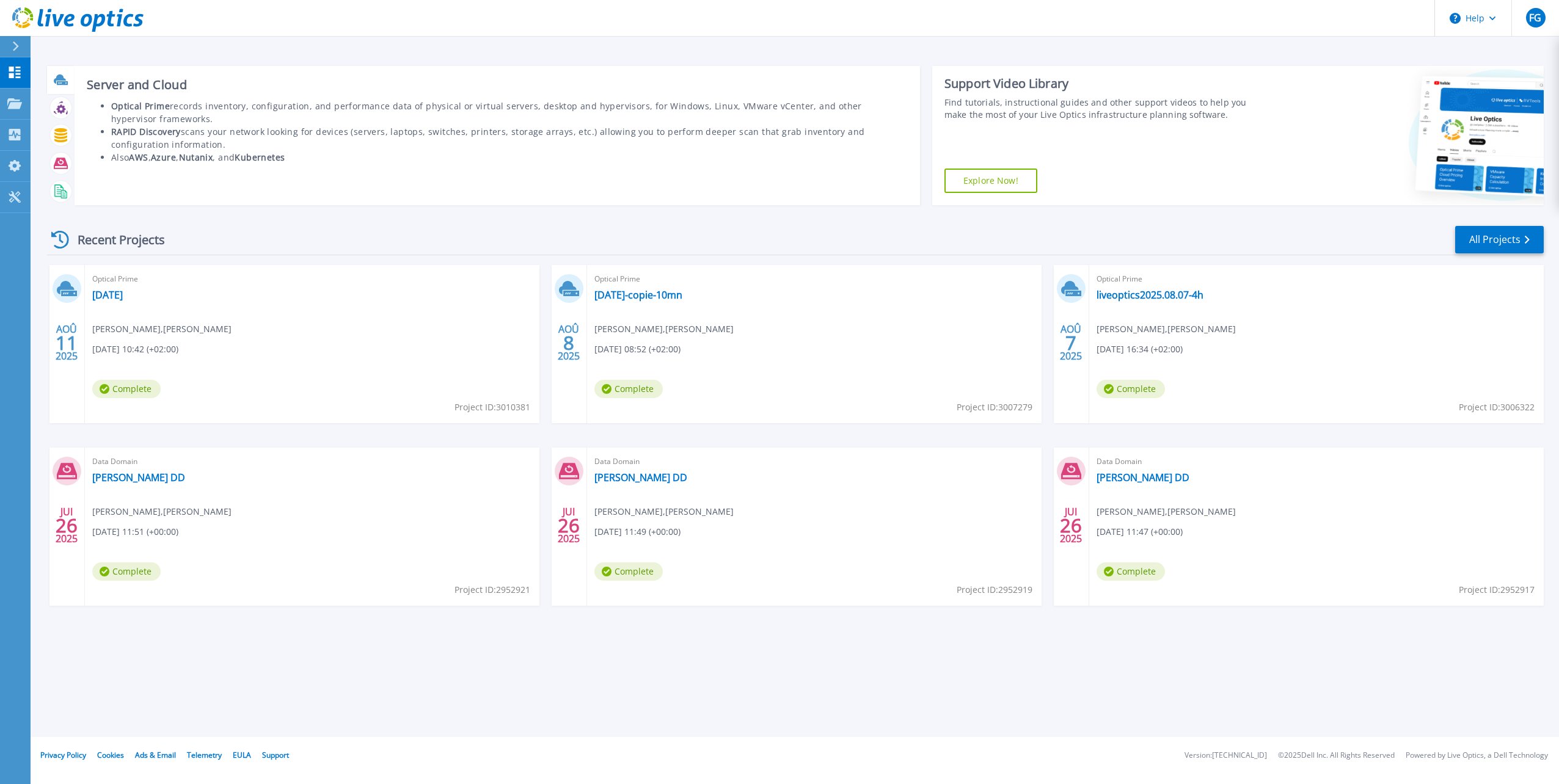
click at [59, 81] on icon at bounding box center [60, 79] width 13 height 10
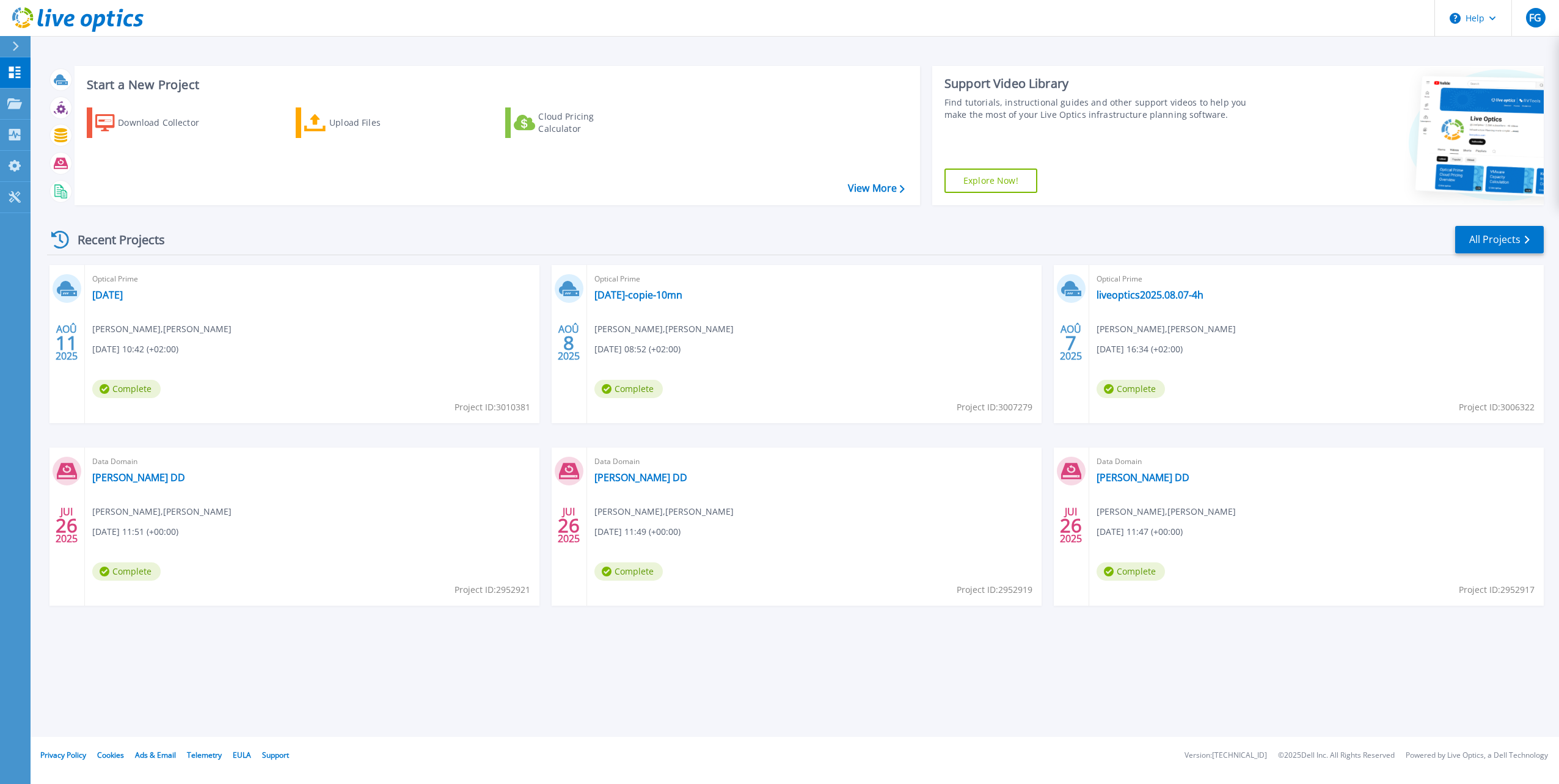
click at [14, 39] on div at bounding box center [20, 46] width 19 height 21
